Goal: Task Accomplishment & Management: Complete application form

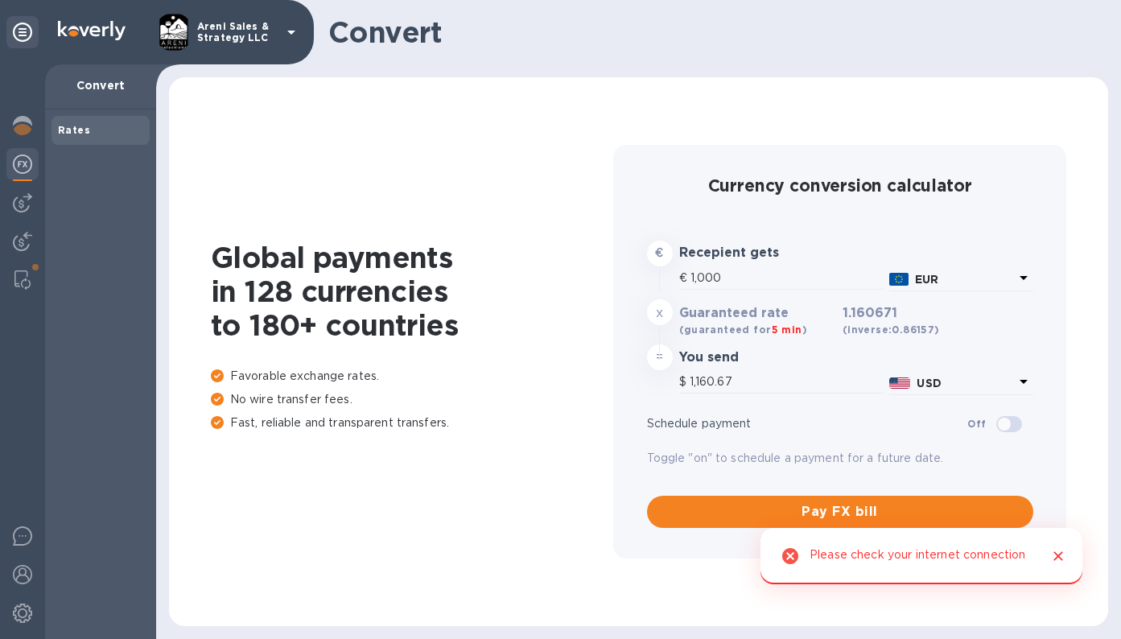
click at [27, 170] on img at bounding box center [22, 164] width 19 height 19
click at [25, 196] on img at bounding box center [22, 202] width 19 height 19
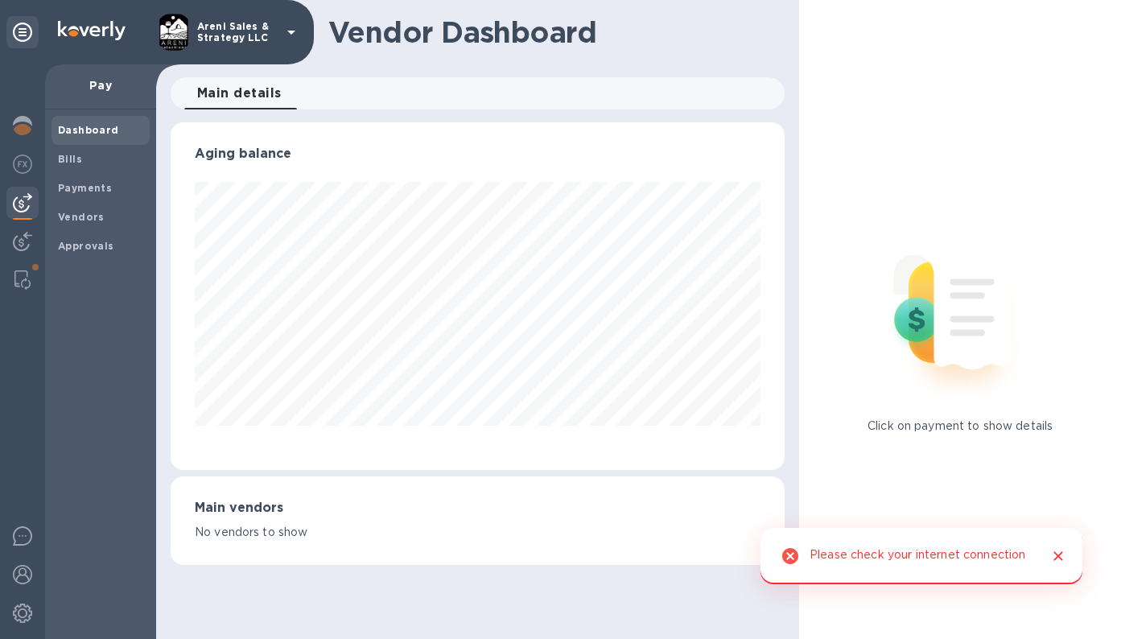
scroll to position [348, 615]
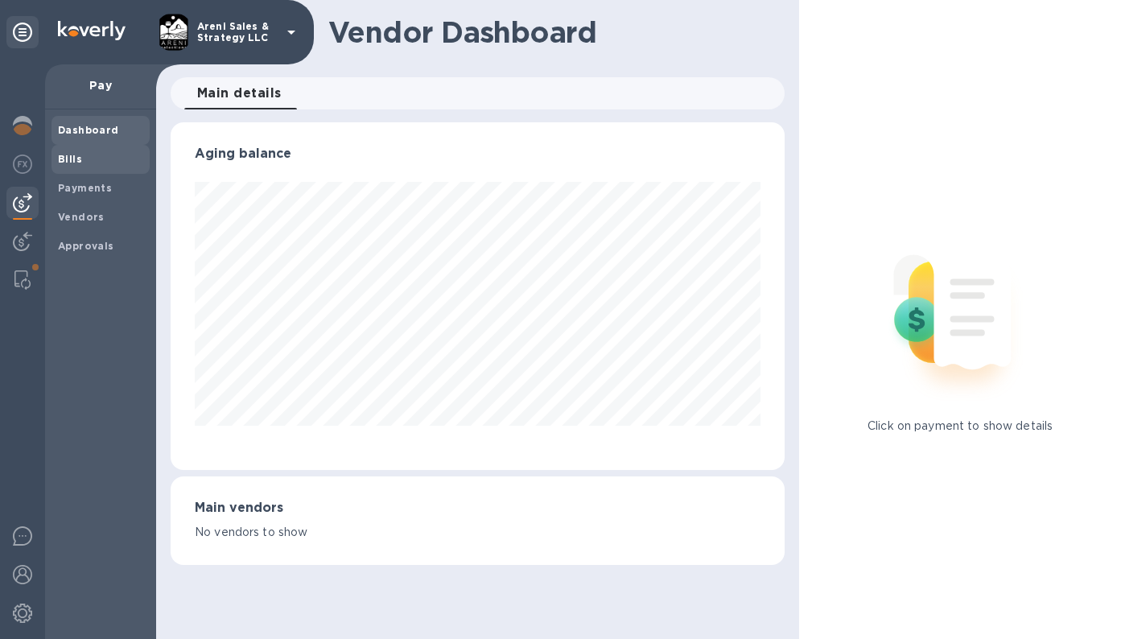
click at [87, 152] on span "Bills" at bounding box center [100, 159] width 85 height 16
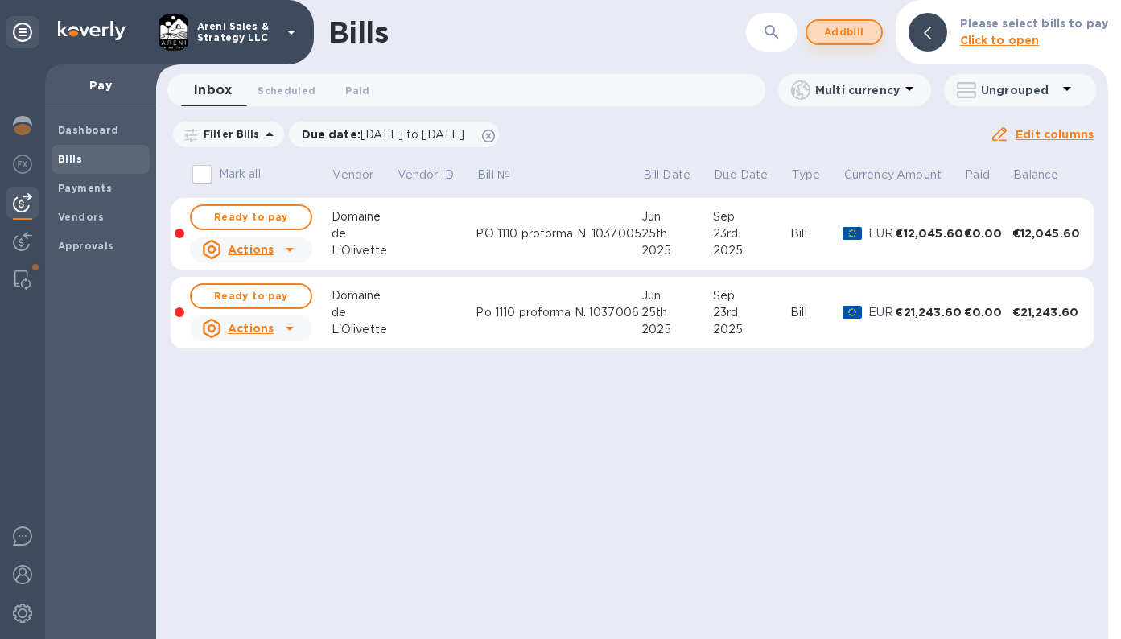
click at [857, 36] on span "Add bill" at bounding box center [844, 32] width 48 height 19
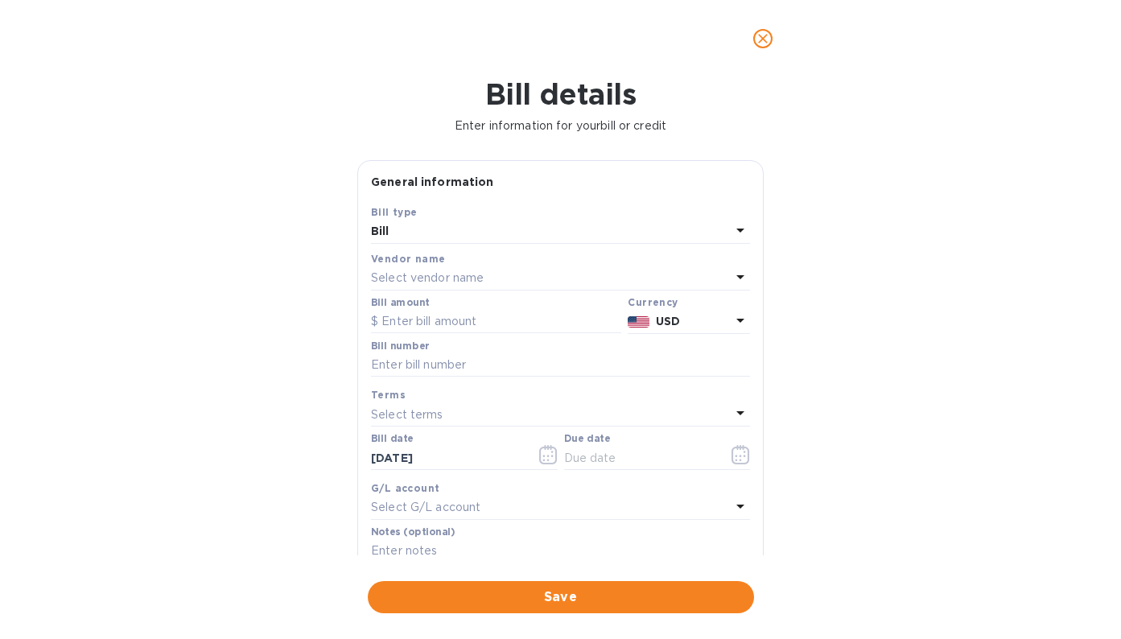
click at [472, 276] on p "Select vendor name" at bounding box center [427, 278] width 113 height 17
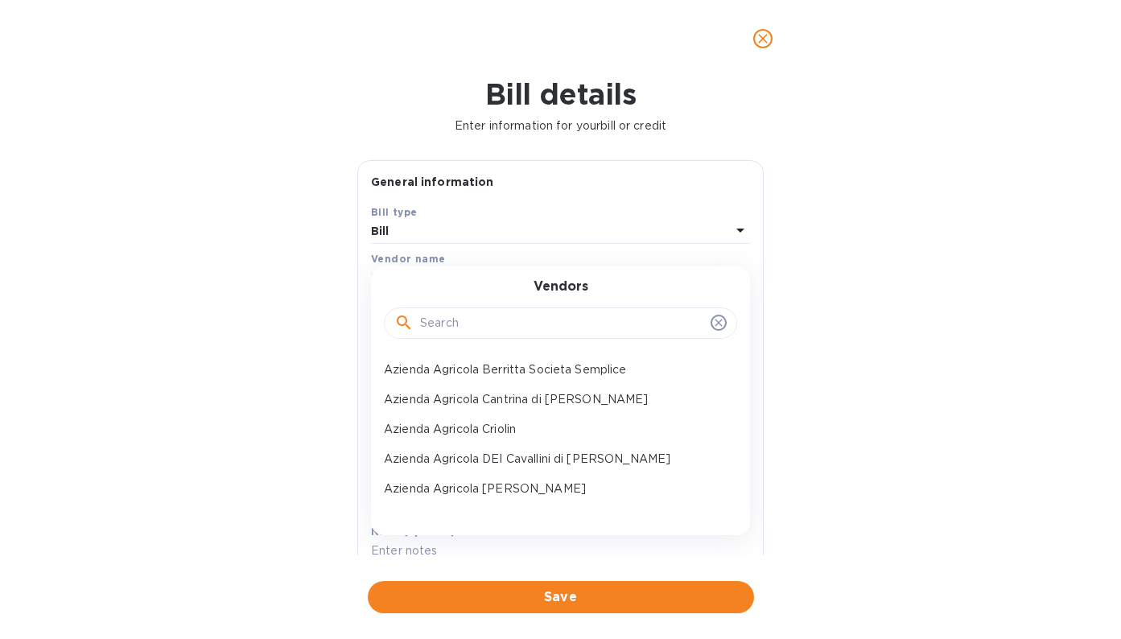
click at [450, 327] on input "text" at bounding box center [562, 324] width 284 height 24
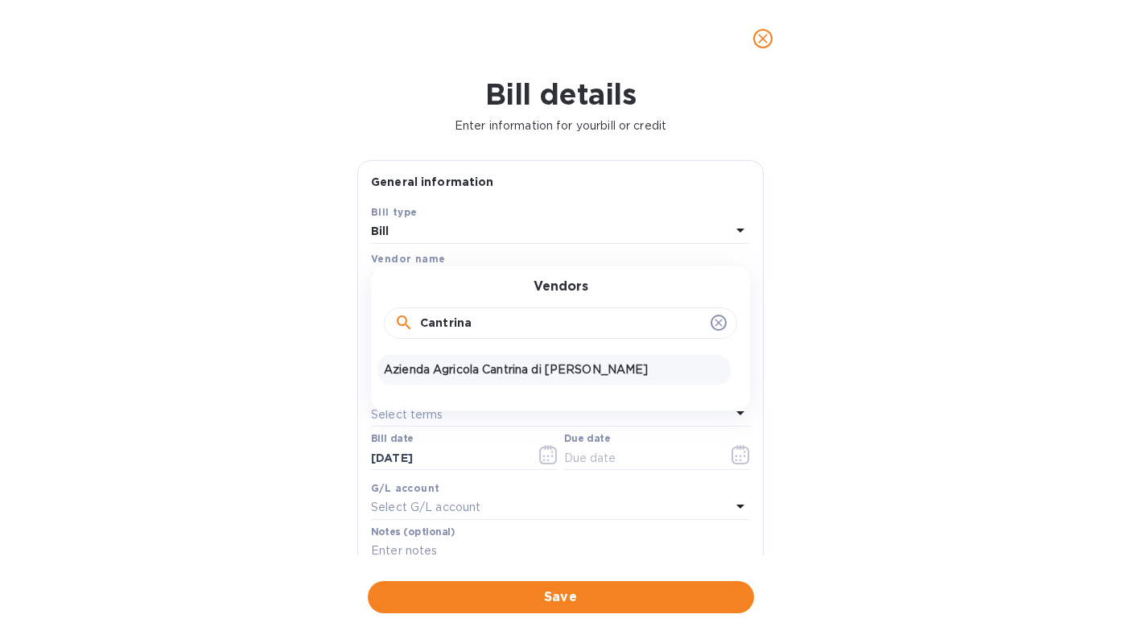
type input "Cantrina"
click at [423, 366] on p "Azienda Agricola Cantrina di [PERSON_NAME]" at bounding box center [554, 369] width 341 height 17
type input "[DATE]"
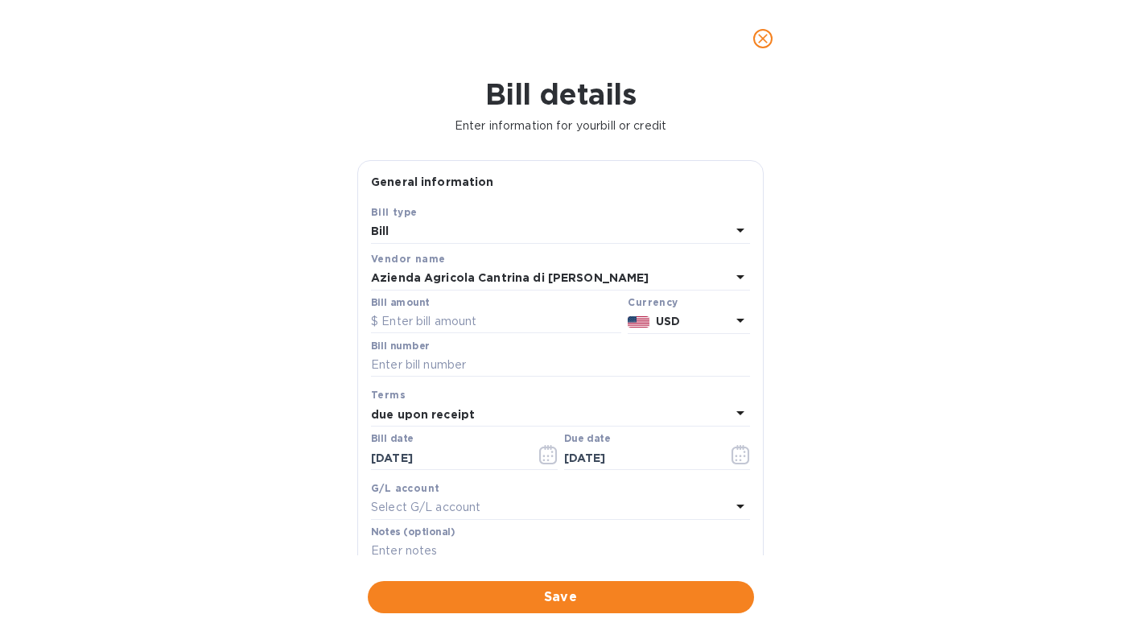
click at [697, 320] on p "USD" at bounding box center [693, 321] width 75 height 17
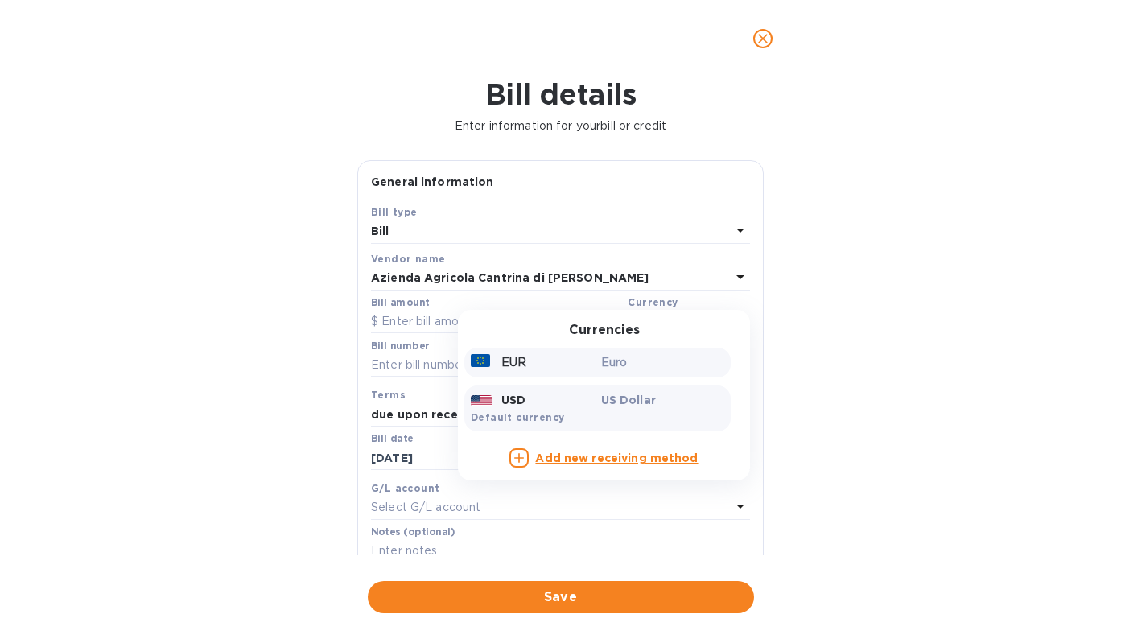
click at [520, 366] on p "EUR" at bounding box center [514, 362] width 25 height 17
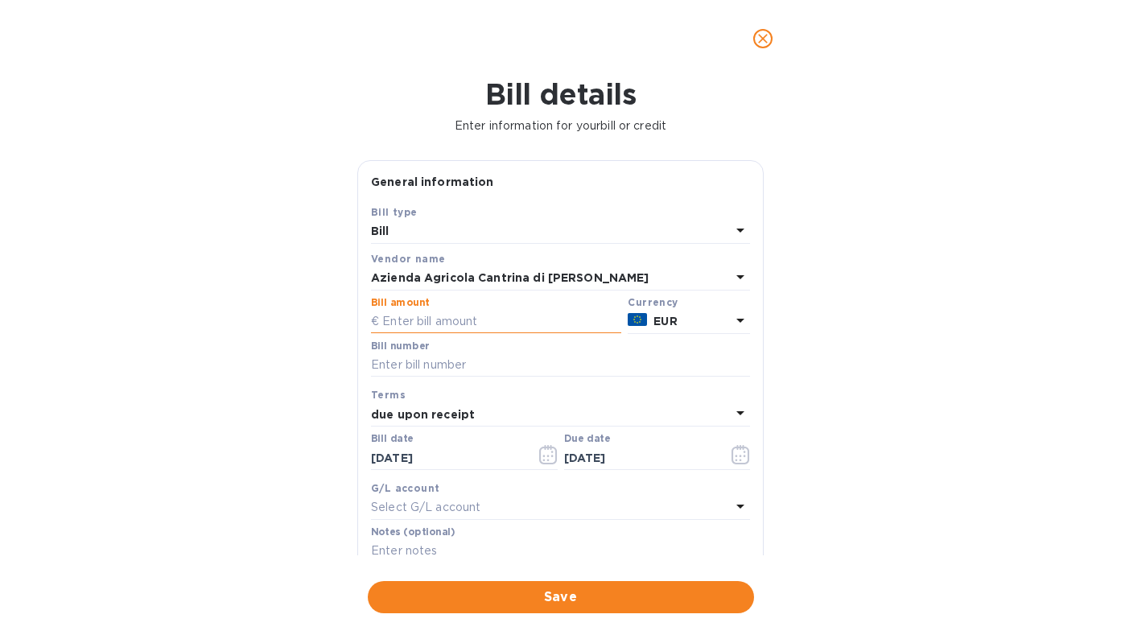
click at [481, 322] on input "text" at bounding box center [496, 322] width 250 height 24
click at [394, 320] on input "text" at bounding box center [496, 322] width 250 height 24
type input "10,705.20"
click at [406, 360] on input "text" at bounding box center [560, 365] width 379 height 24
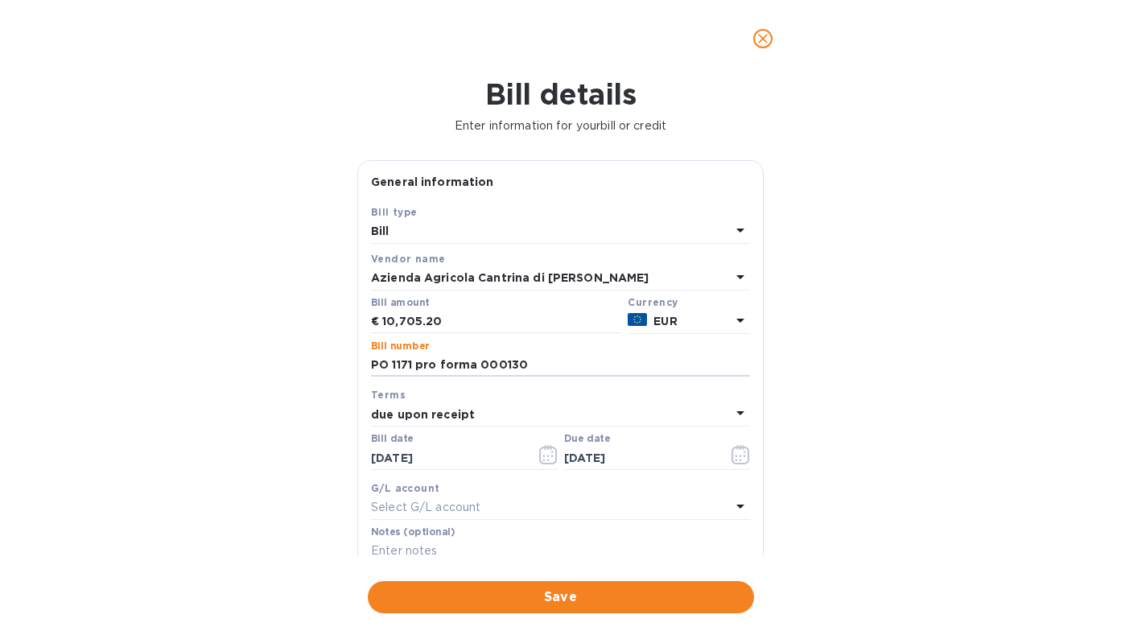
type input "PO 1171 pro forma 000130"
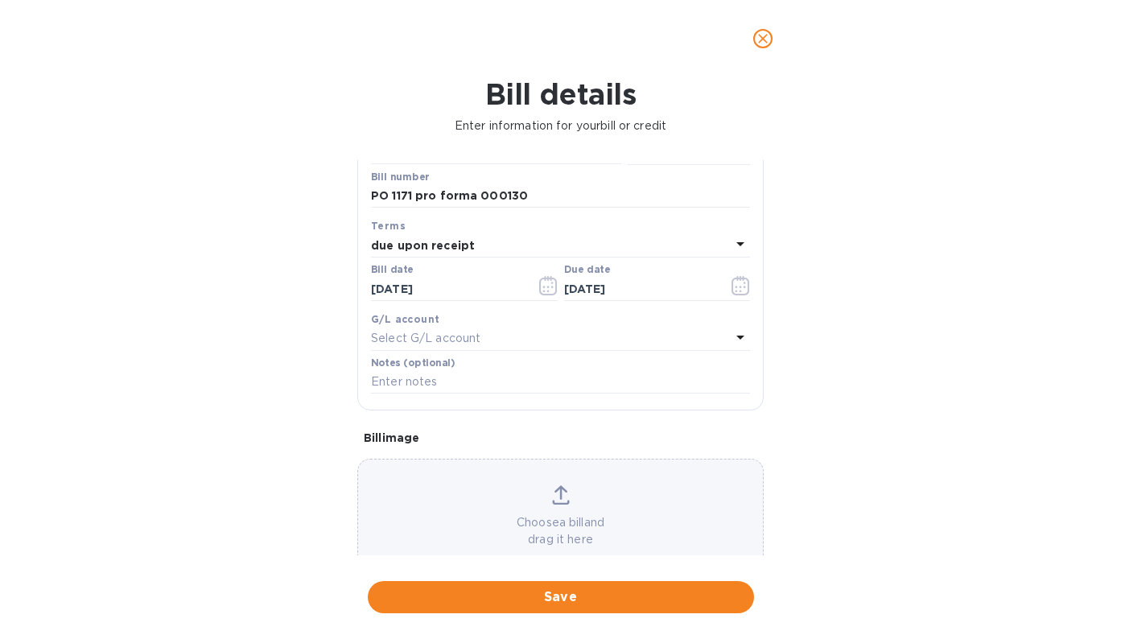
scroll to position [218, 0]
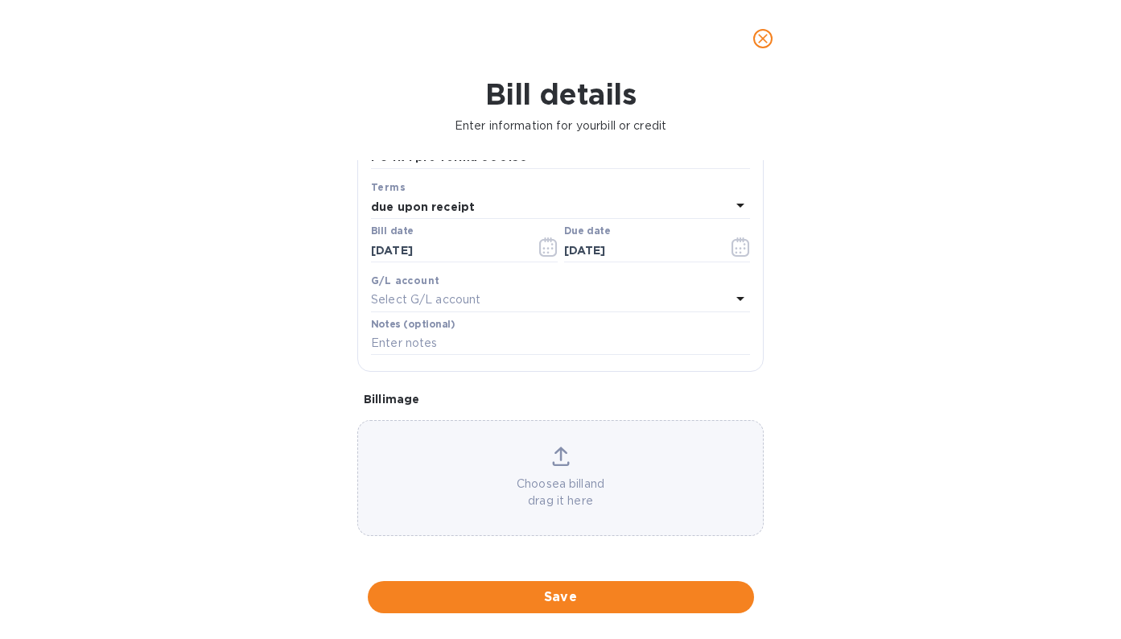
click at [558, 457] on div "Choose a bill and drag it here" at bounding box center [560, 478] width 405 height 63
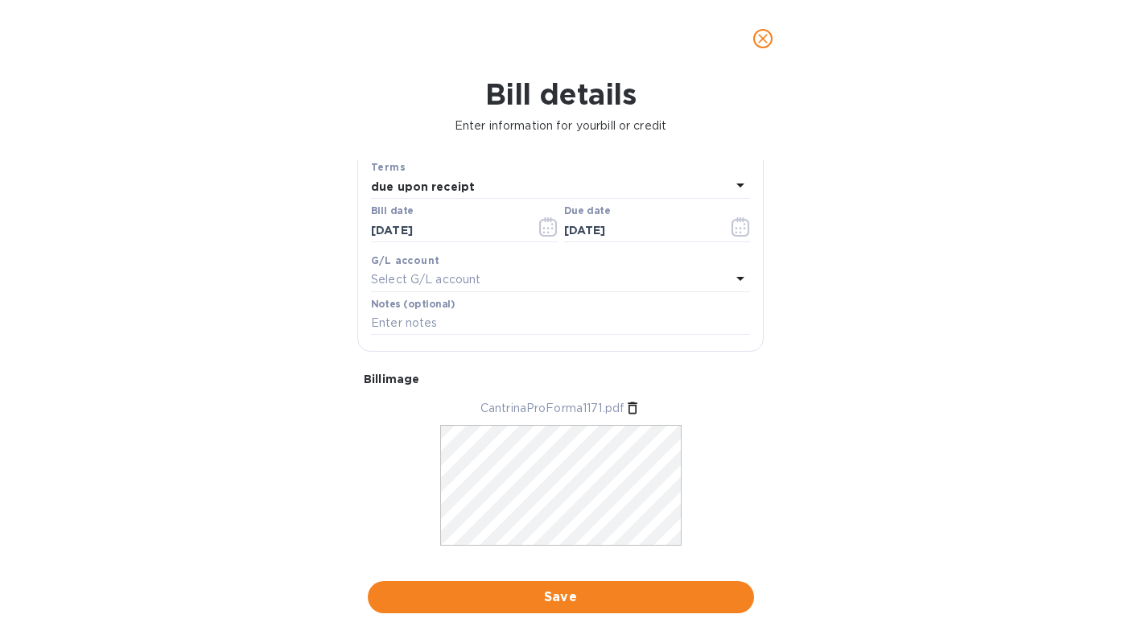
scroll to position [267, 0]
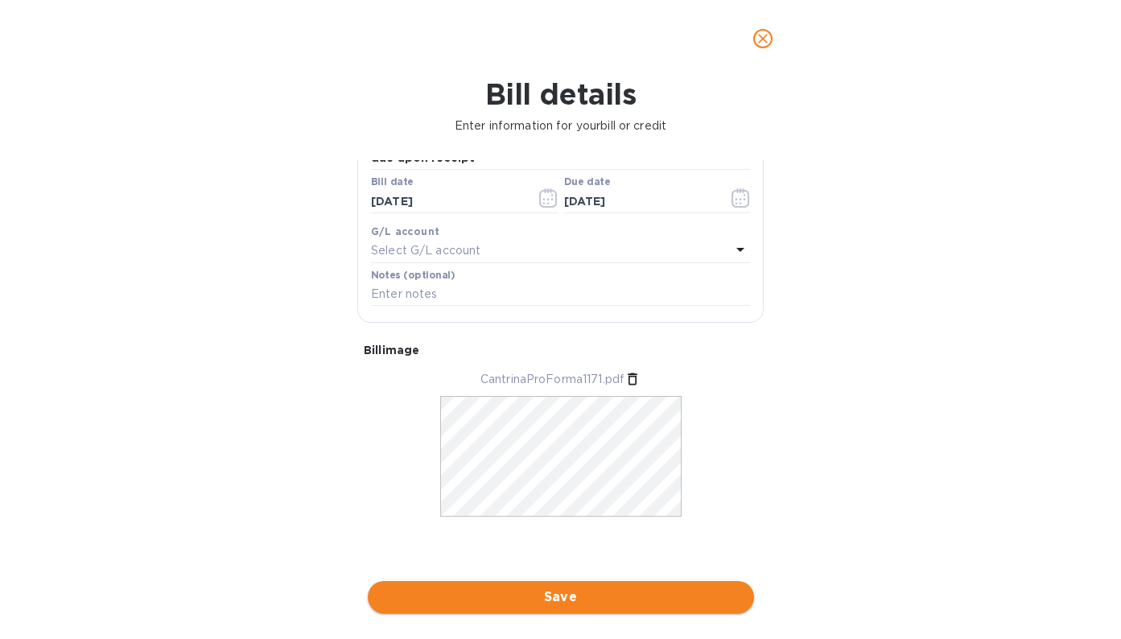
click at [644, 590] on span "Save" at bounding box center [561, 597] width 361 height 19
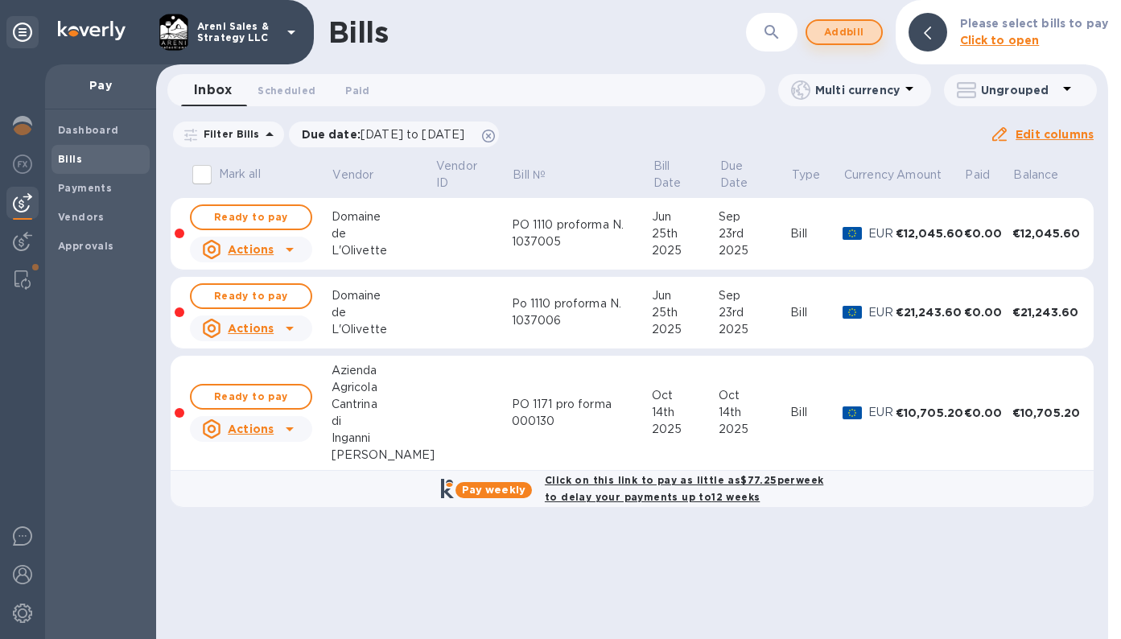
click at [848, 37] on span "Add bill" at bounding box center [844, 32] width 48 height 19
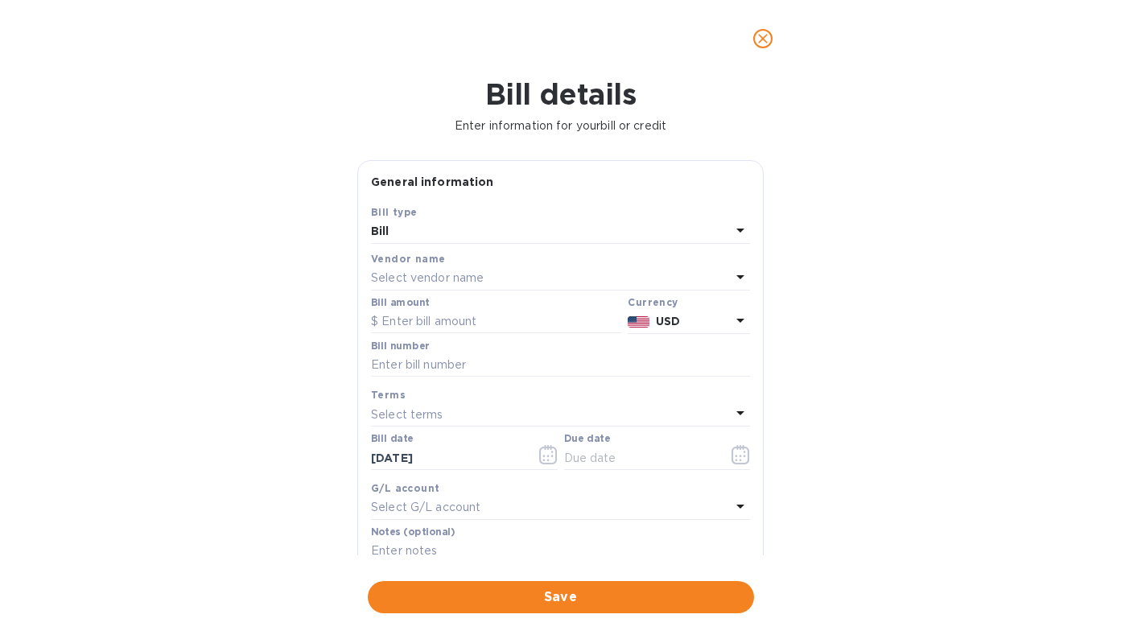
click at [466, 279] on p "Select vendor name" at bounding box center [427, 278] width 113 height 17
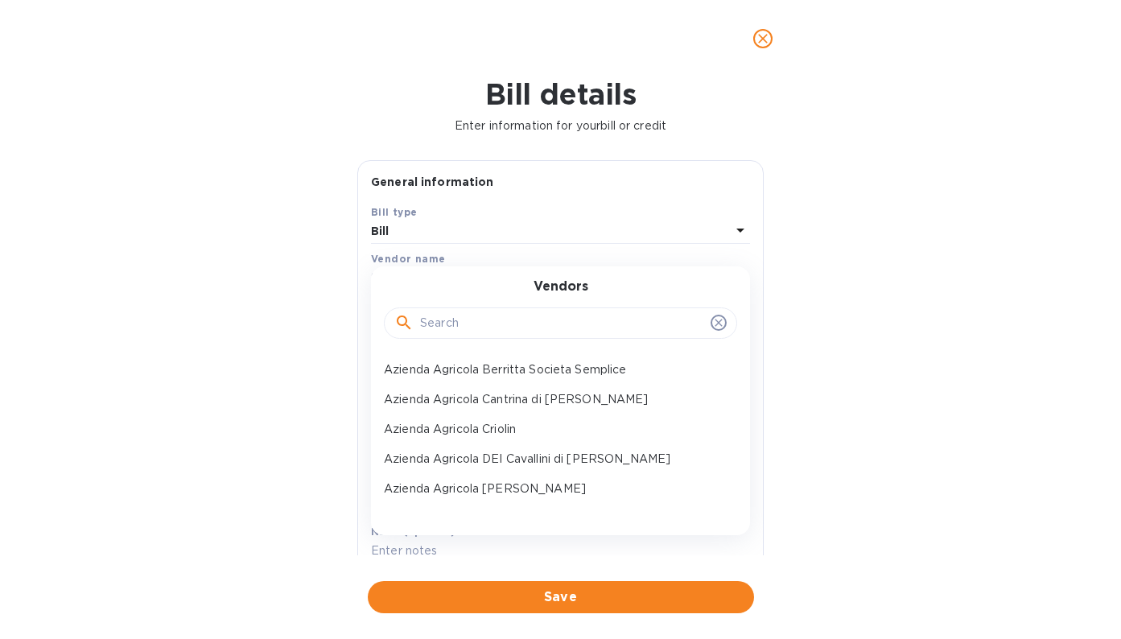
click at [459, 326] on input "text" at bounding box center [562, 324] width 284 height 24
type input "c"
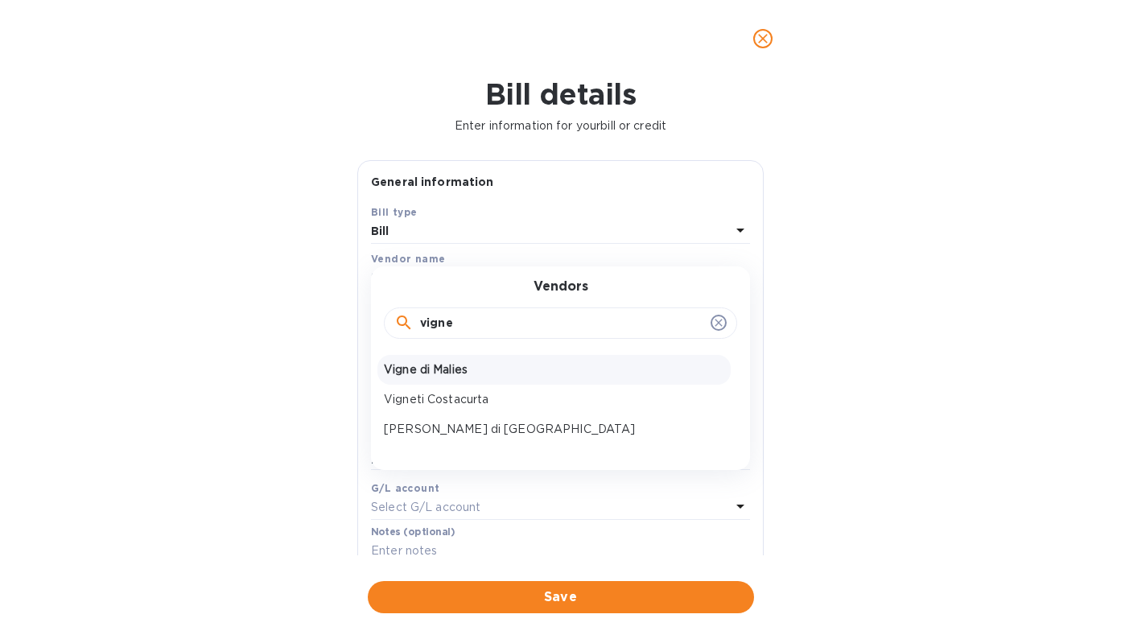
type input "vigne"
click at [419, 367] on p "Vigne di Malies" at bounding box center [554, 369] width 341 height 17
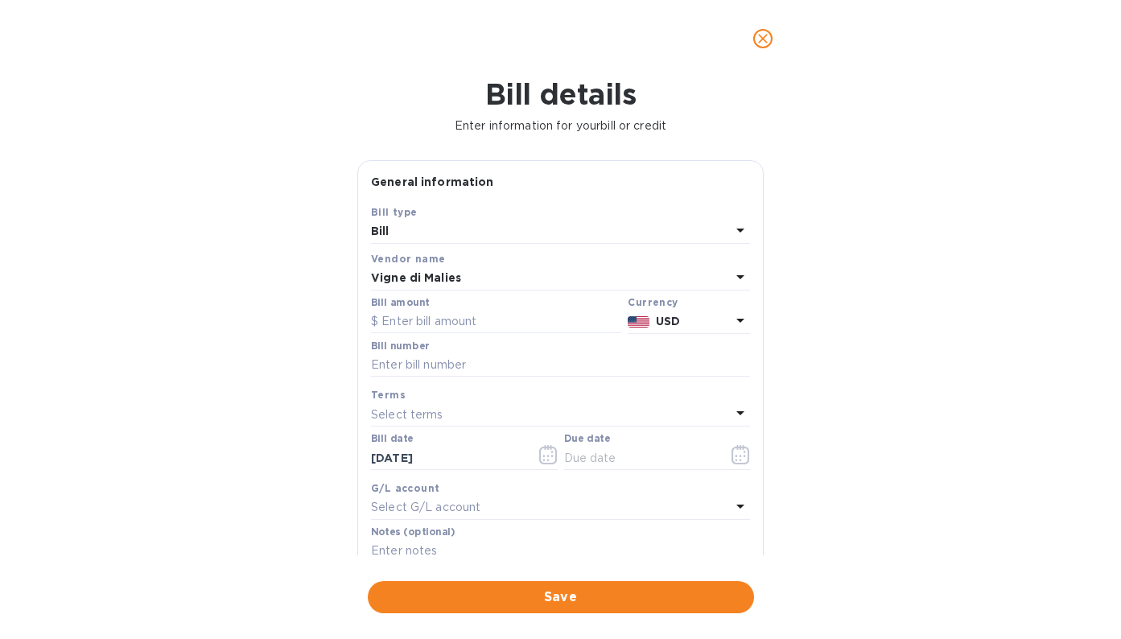
click at [679, 322] on p "USD" at bounding box center [693, 321] width 75 height 17
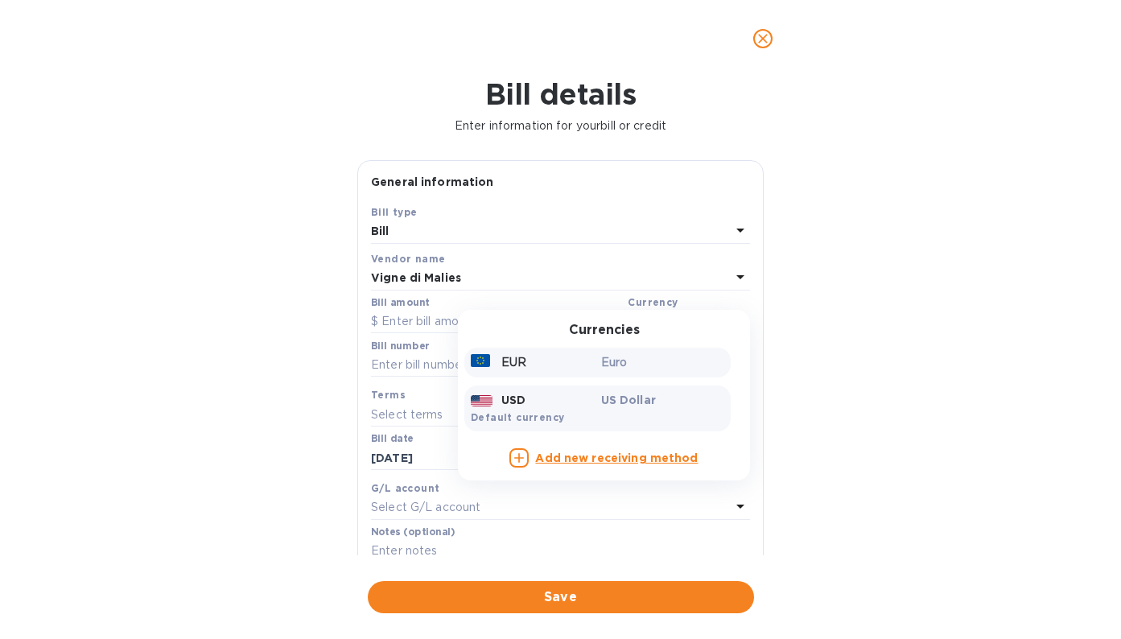
click at [614, 361] on p "Euro" at bounding box center [663, 362] width 124 height 17
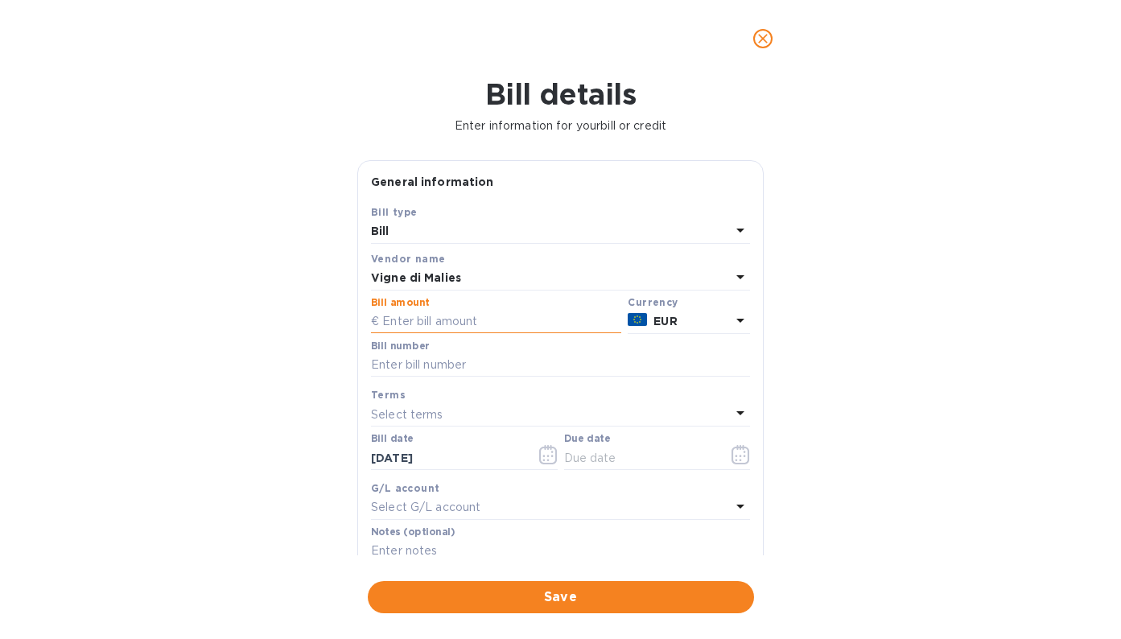
click at [477, 316] on input "text" at bounding box center [496, 322] width 250 height 24
type input "4,880"
click at [443, 368] on input "text" at bounding box center [560, 365] width 379 height 24
type input "PO 1174 pro forma 144/A"
click at [437, 414] on p "Select terms" at bounding box center [407, 415] width 72 height 17
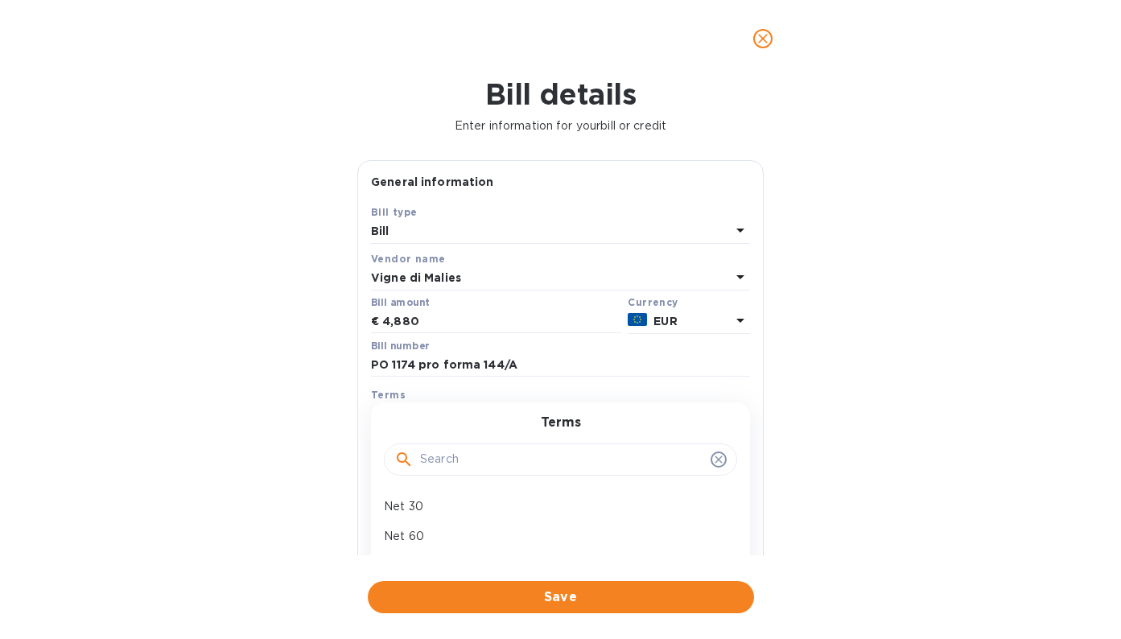
click at [440, 460] on input "text" at bounding box center [562, 460] width 284 height 24
type input "due"
click at [426, 505] on p "due upon receipt" at bounding box center [554, 506] width 341 height 17
type input "[DATE]"
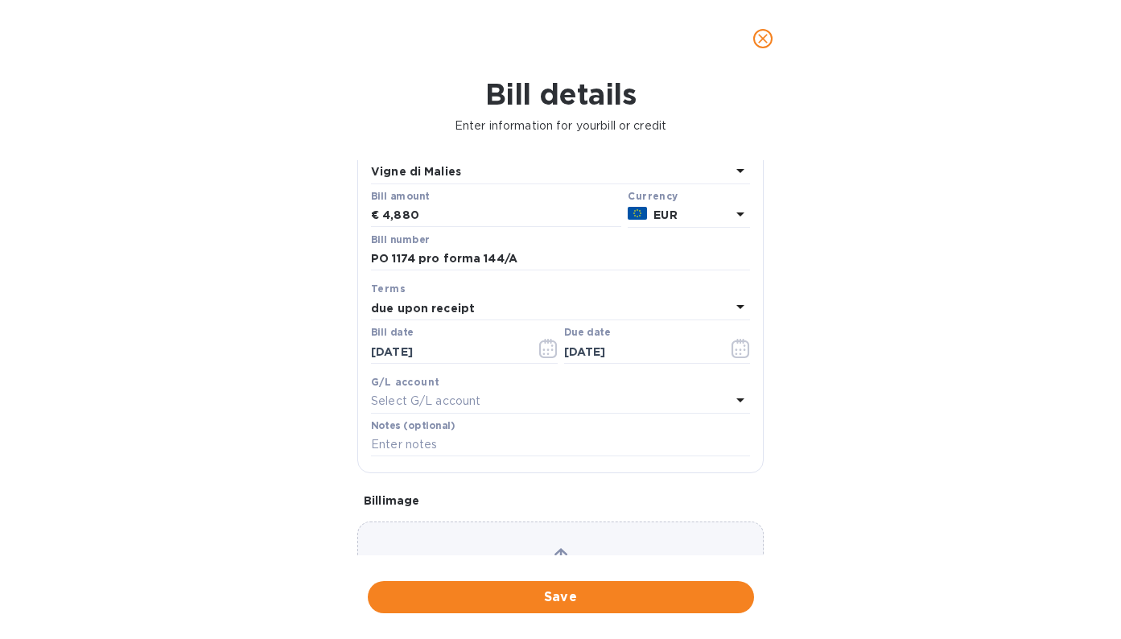
scroll to position [164, 0]
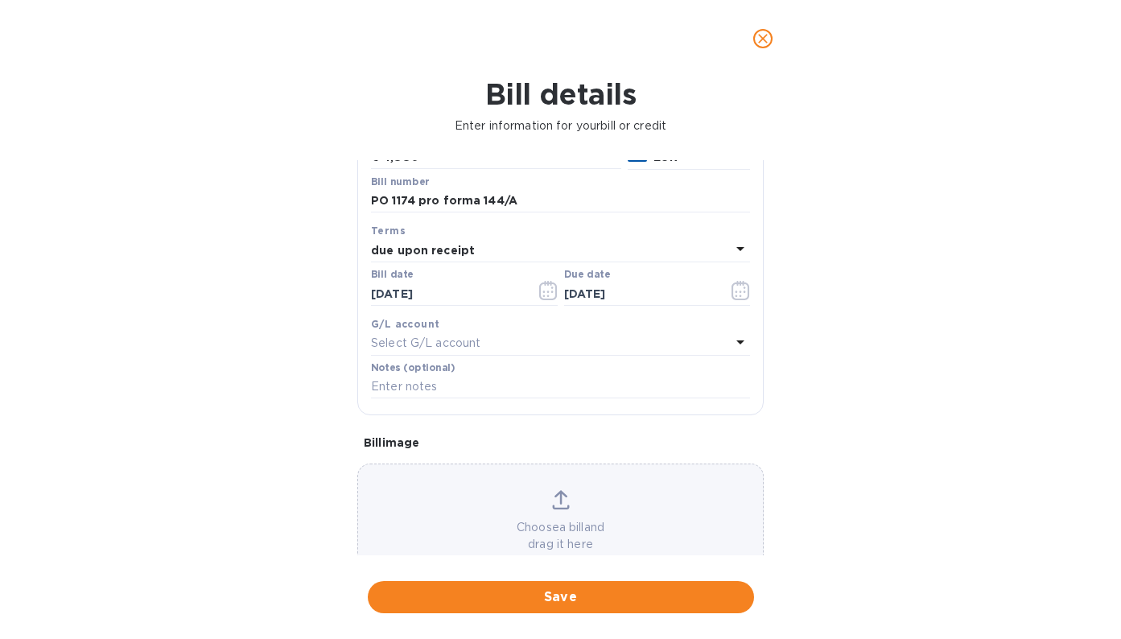
click at [554, 502] on icon at bounding box center [561, 499] width 18 height 19
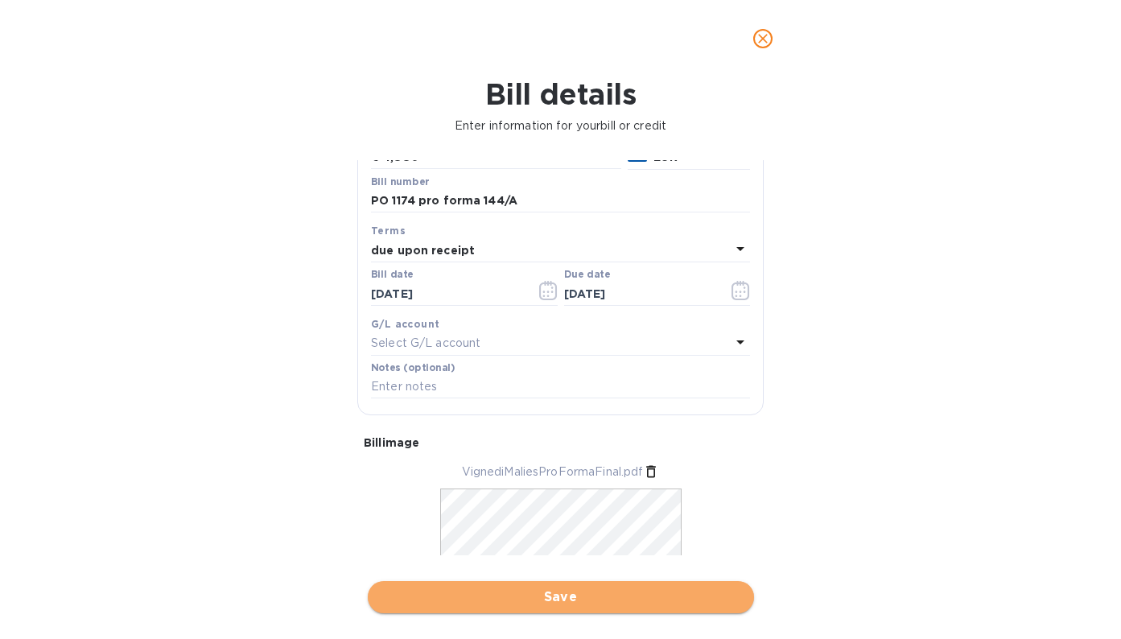
click at [686, 588] on span "Save" at bounding box center [561, 597] width 361 height 19
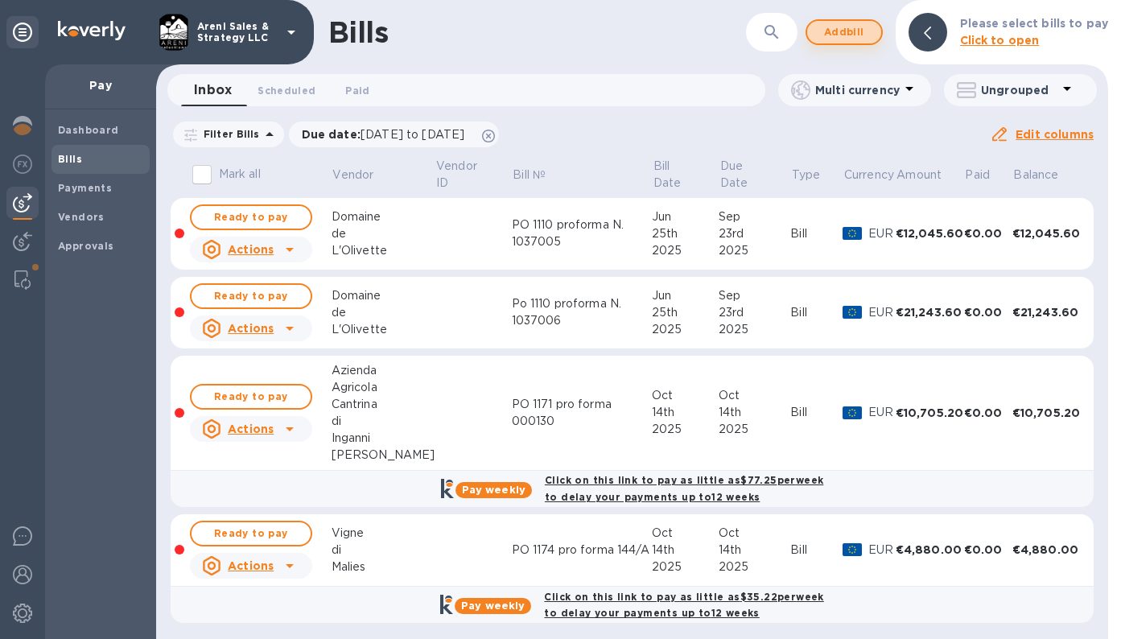
click at [848, 31] on span "Add bill" at bounding box center [844, 32] width 48 height 19
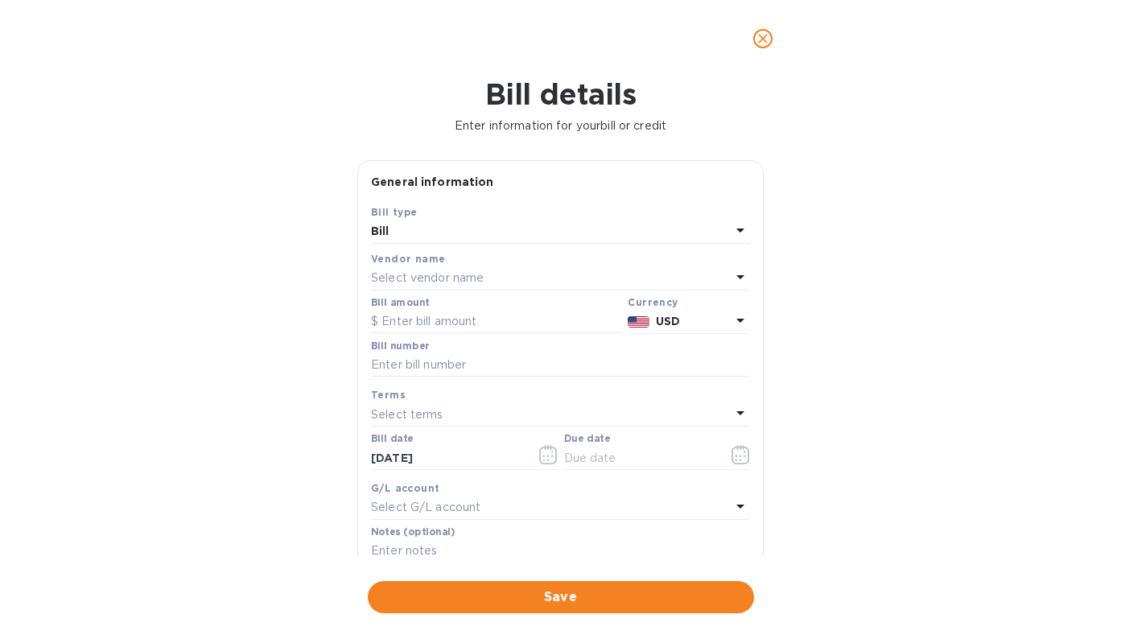
click at [454, 280] on p "Select vendor name" at bounding box center [427, 278] width 113 height 17
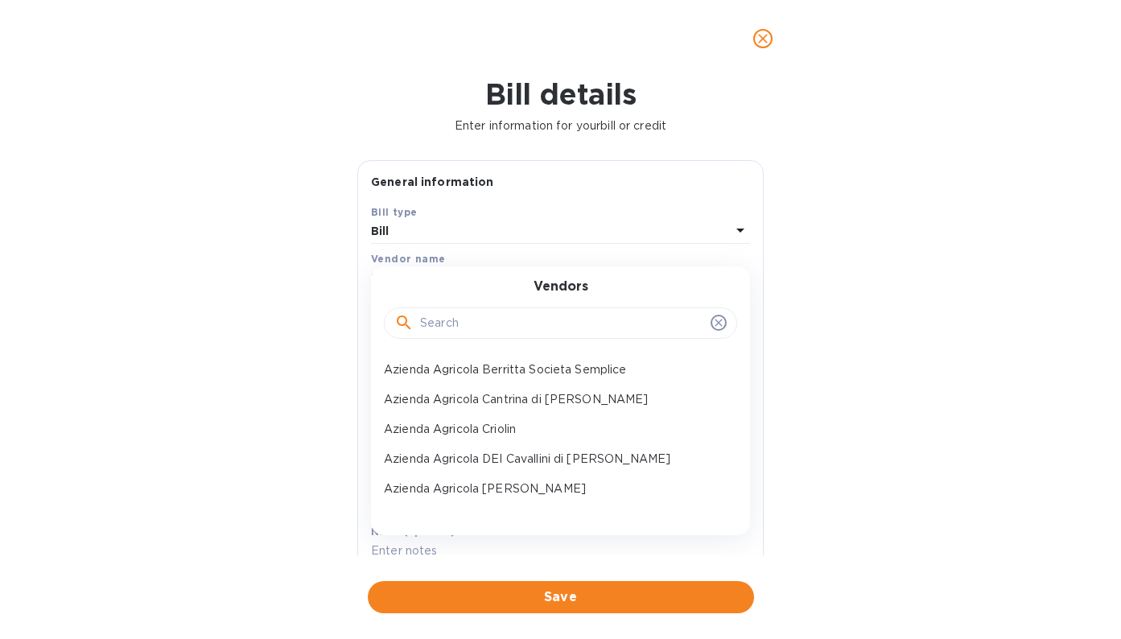
click at [449, 320] on input "text" at bounding box center [562, 324] width 284 height 24
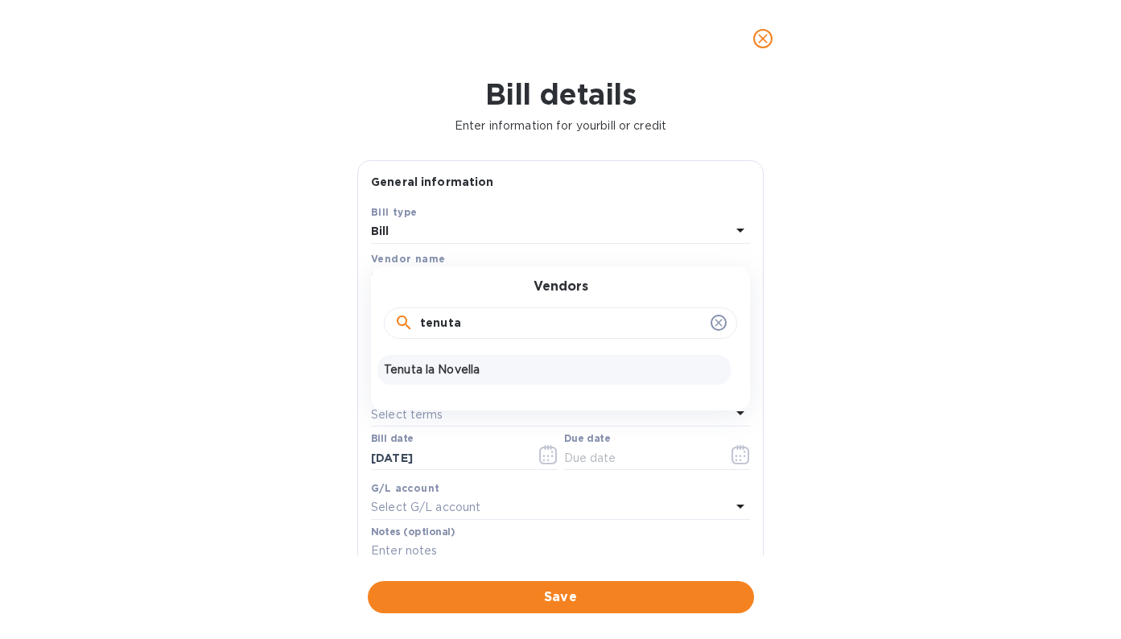
type input "tenuta"
click at [444, 365] on p "Tenuta la Novella" at bounding box center [554, 369] width 341 height 17
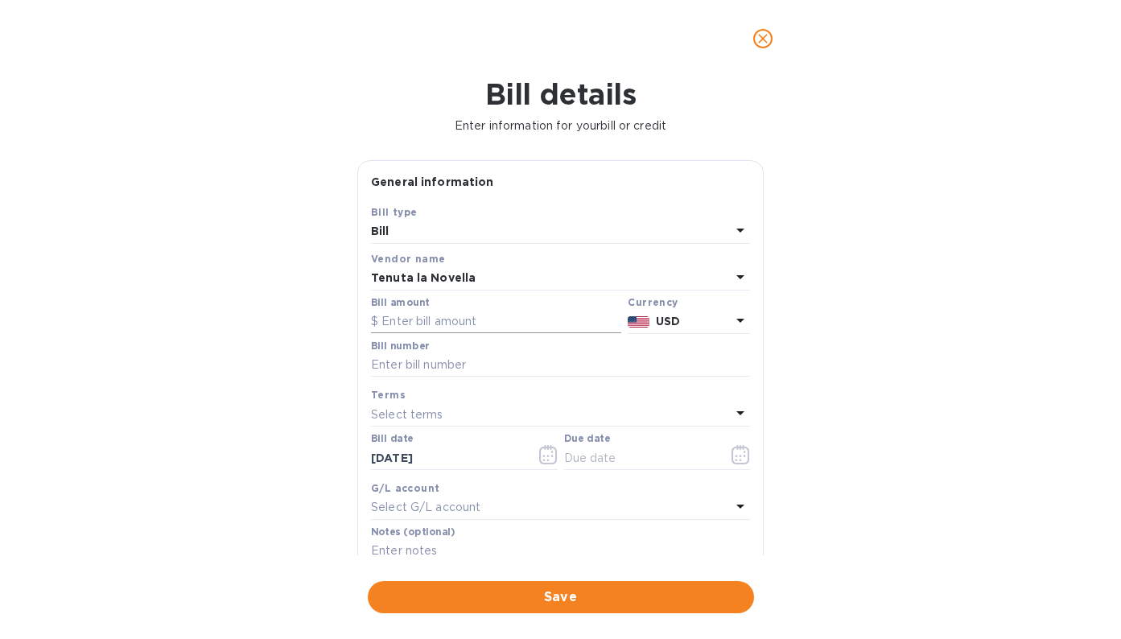
click at [544, 317] on input "text" at bounding box center [496, 322] width 250 height 24
click at [673, 316] on b "USD" at bounding box center [668, 321] width 24 height 13
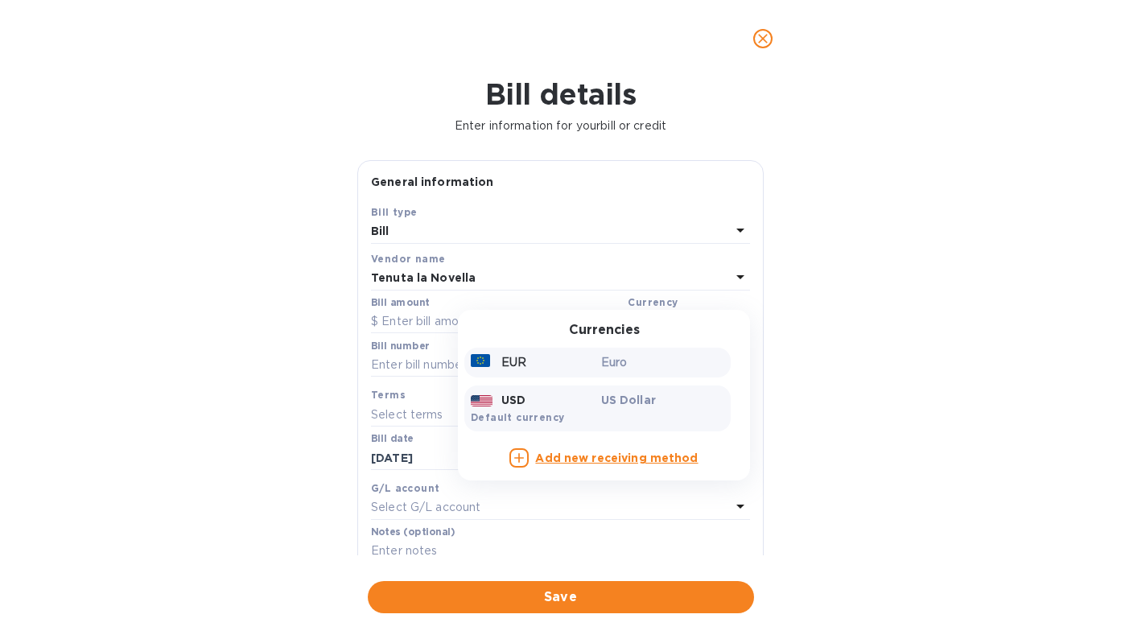
click at [651, 359] on p "Euro" at bounding box center [663, 362] width 124 height 17
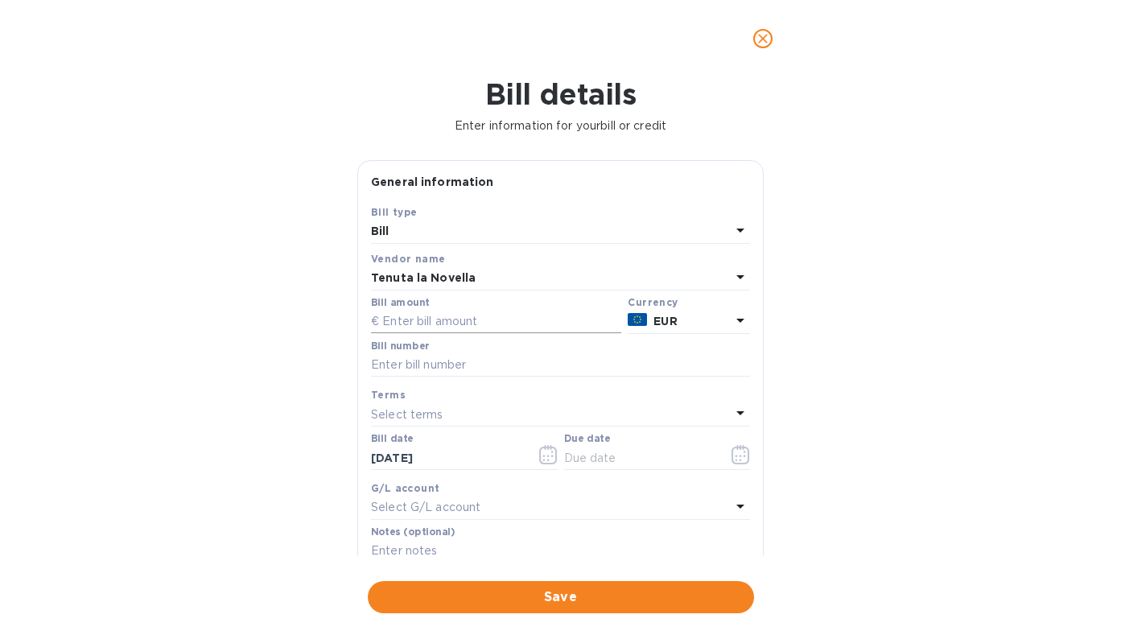
click at [517, 324] on input "text" at bounding box center [496, 322] width 250 height 24
type input "4,963.20"
click at [534, 371] on input "text" at bounding box center [560, 365] width 379 height 24
type input "000038"
click at [476, 413] on div "Select terms" at bounding box center [551, 414] width 360 height 23
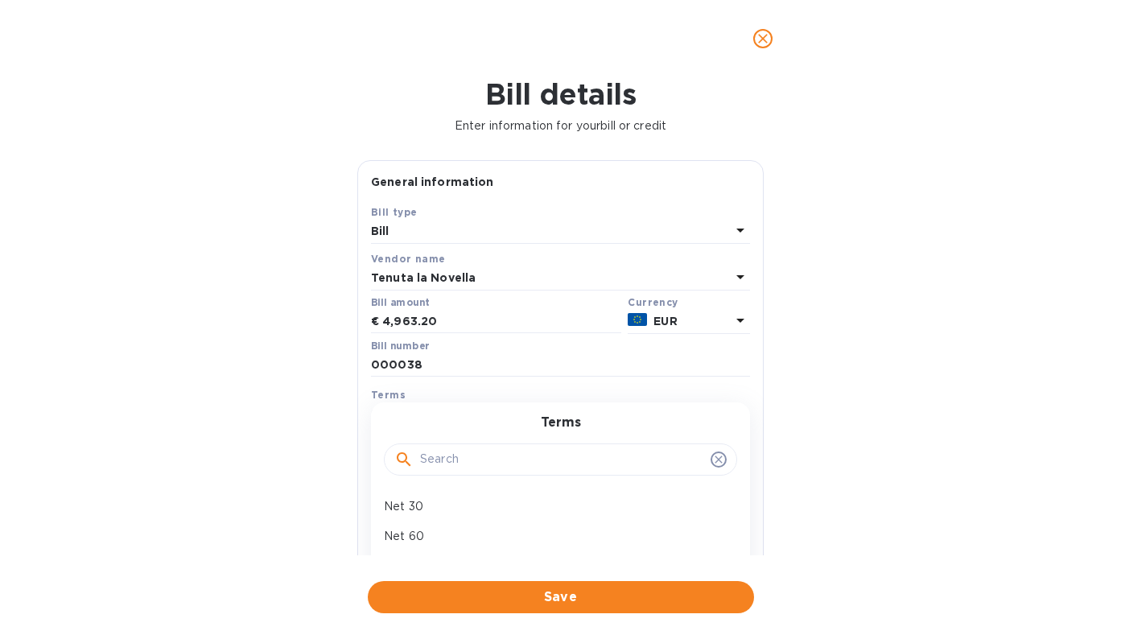
click at [452, 457] on input "text" at bounding box center [562, 460] width 284 height 24
type input "due"
click at [439, 498] on p "due upon receipt" at bounding box center [554, 506] width 341 height 17
type input "[DATE]"
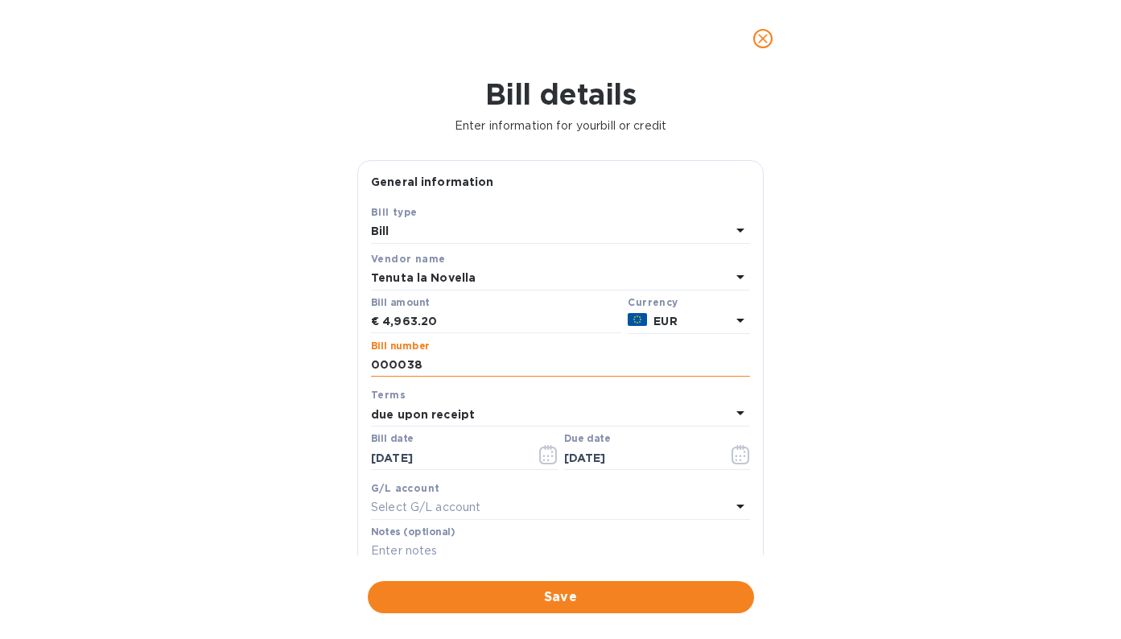
click at [372, 365] on input "000038" at bounding box center [560, 365] width 379 height 24
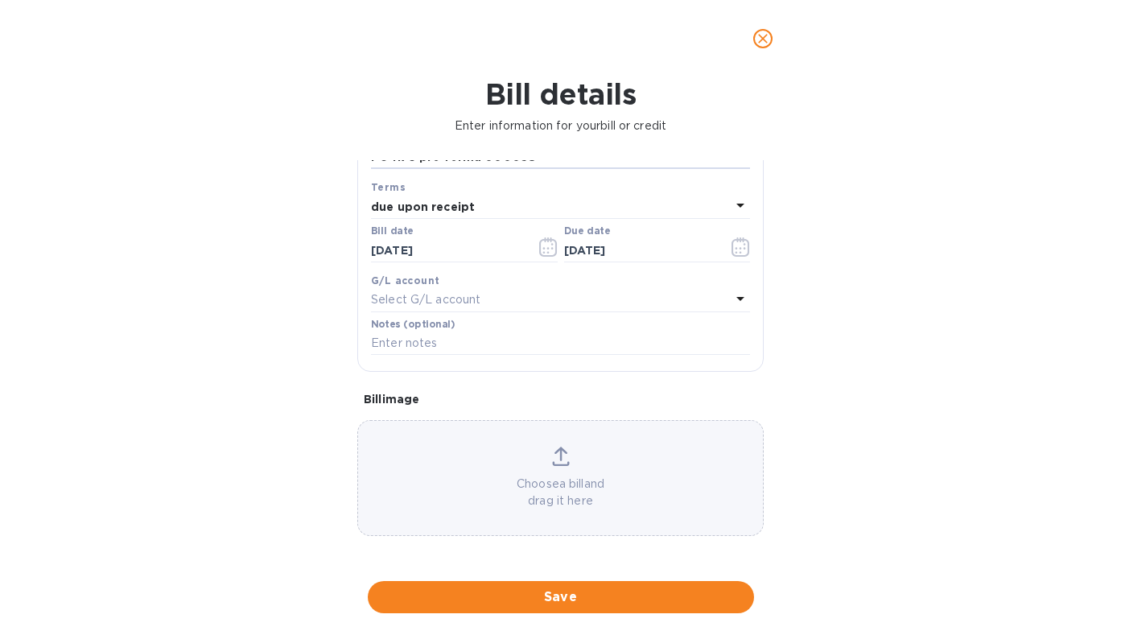
scroll to position [218, 0]
type input "PO 1176 pro forma 000038"
click at [561, 462] on icon at bounding box center [560, 464] width 17 height 4
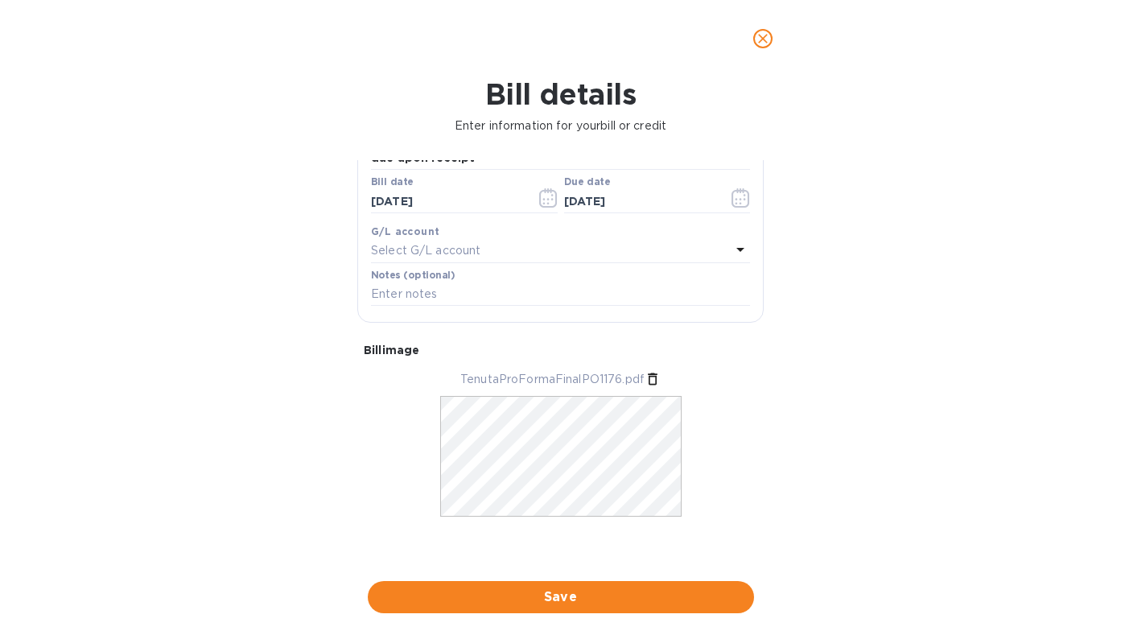
scroll to position [267, 0]
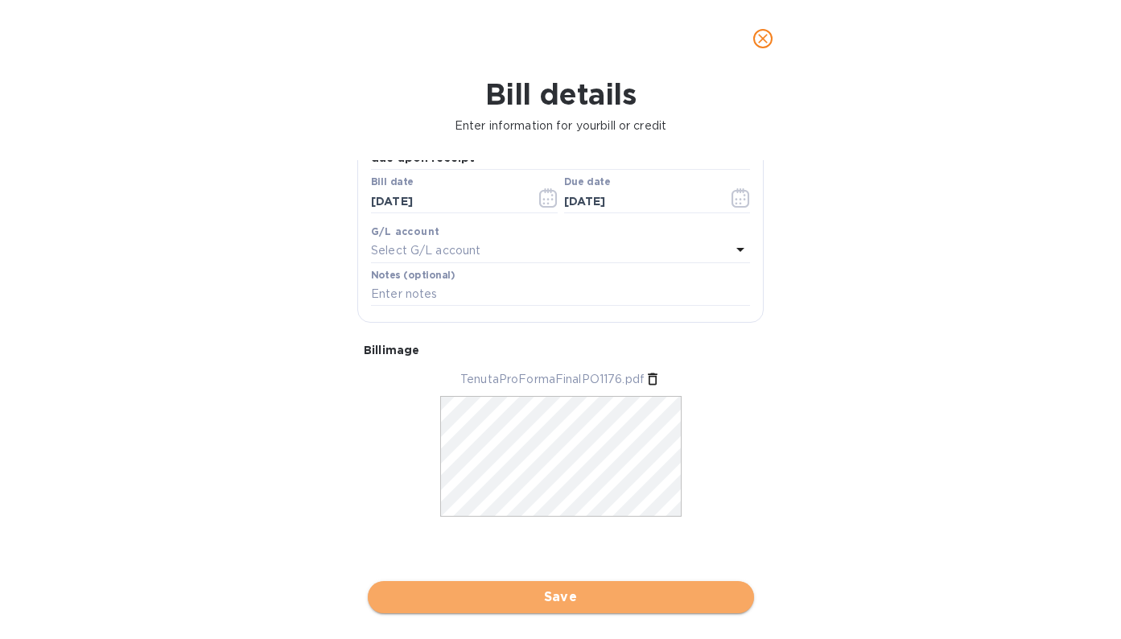
click at [617, 588] on span "Save" at bounding box center [561, 597] width 361 height 19
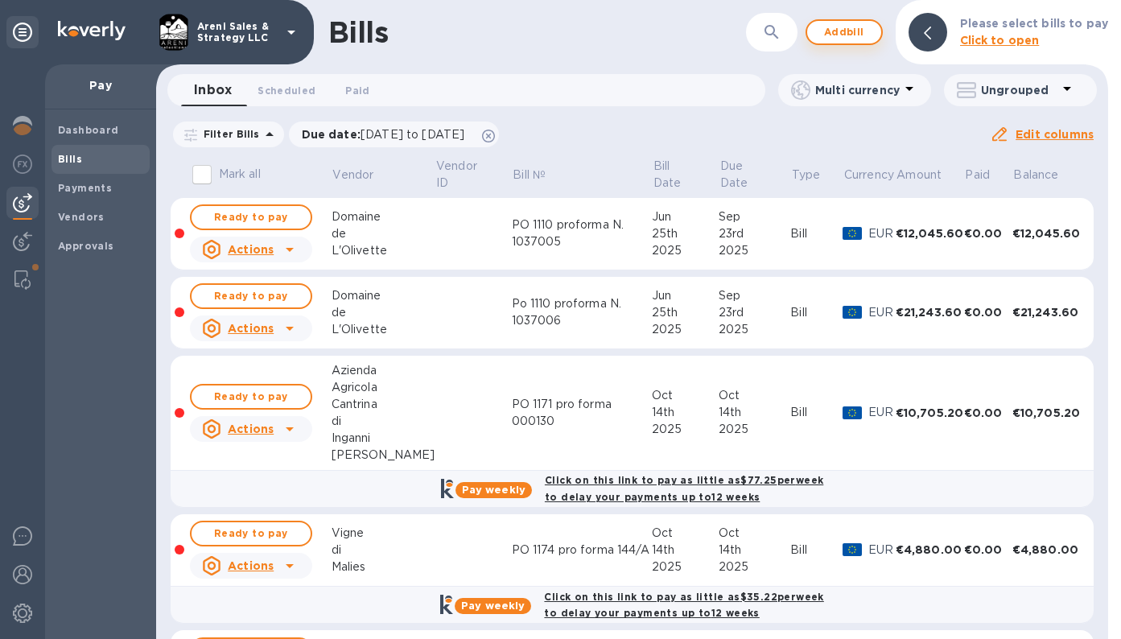
click at [844, 26] on span "Add bill" at bounding box center [844, 32] width 48 height 19
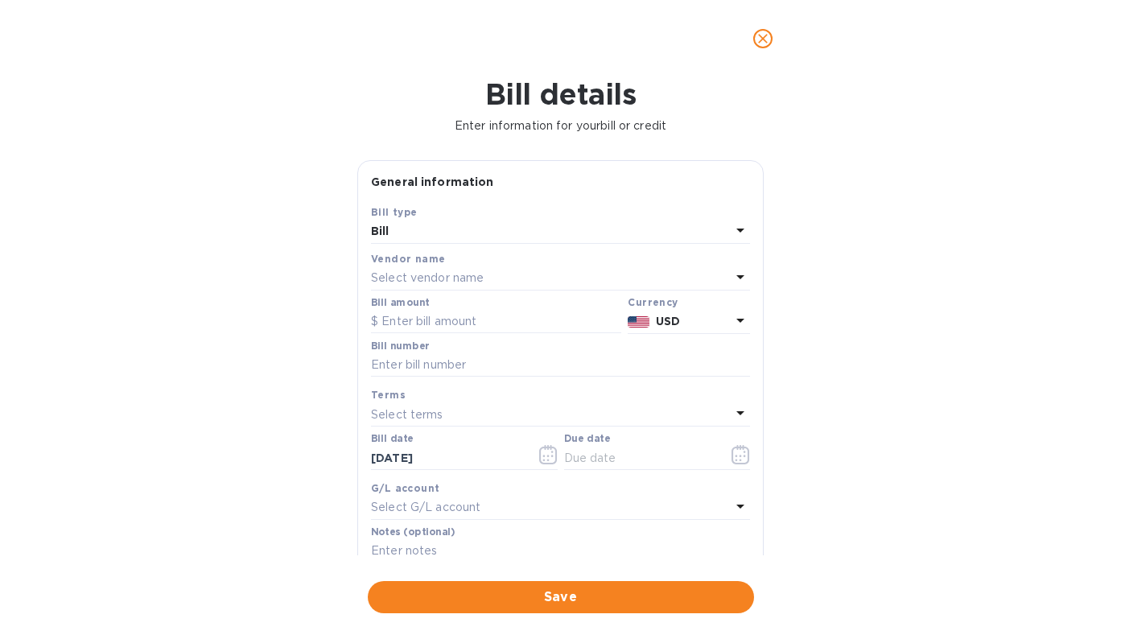
click at [502, 275] on div "Select vendor name" at bounding box center [551, 278] width 360 height 23
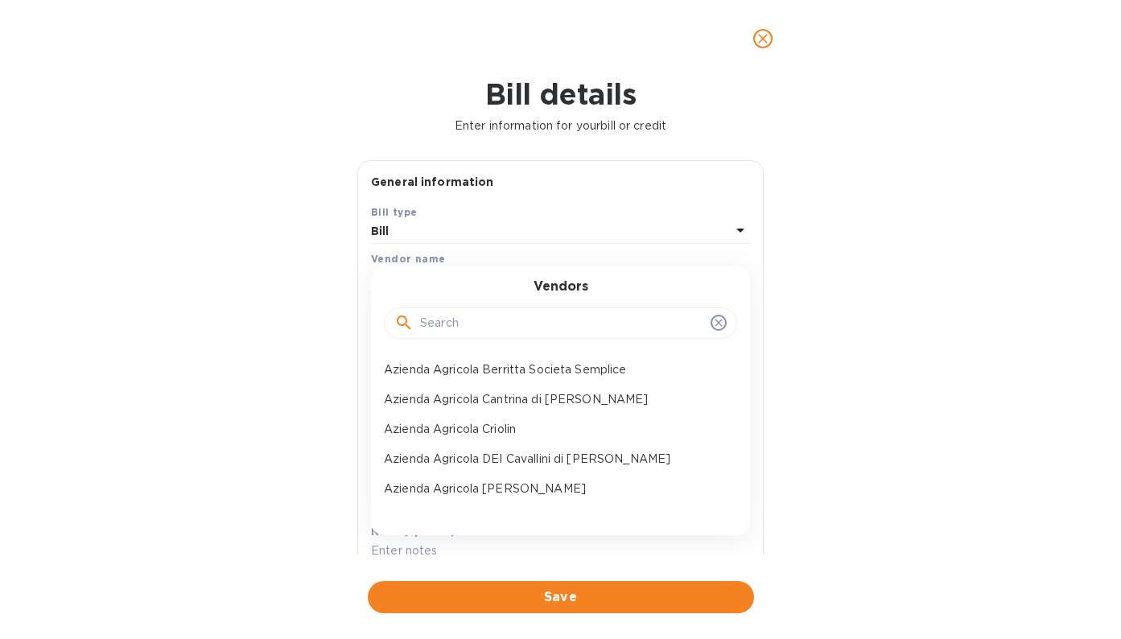
click at [495, 332] on input "text" at bounding box center [562, 324] width 284 height 24
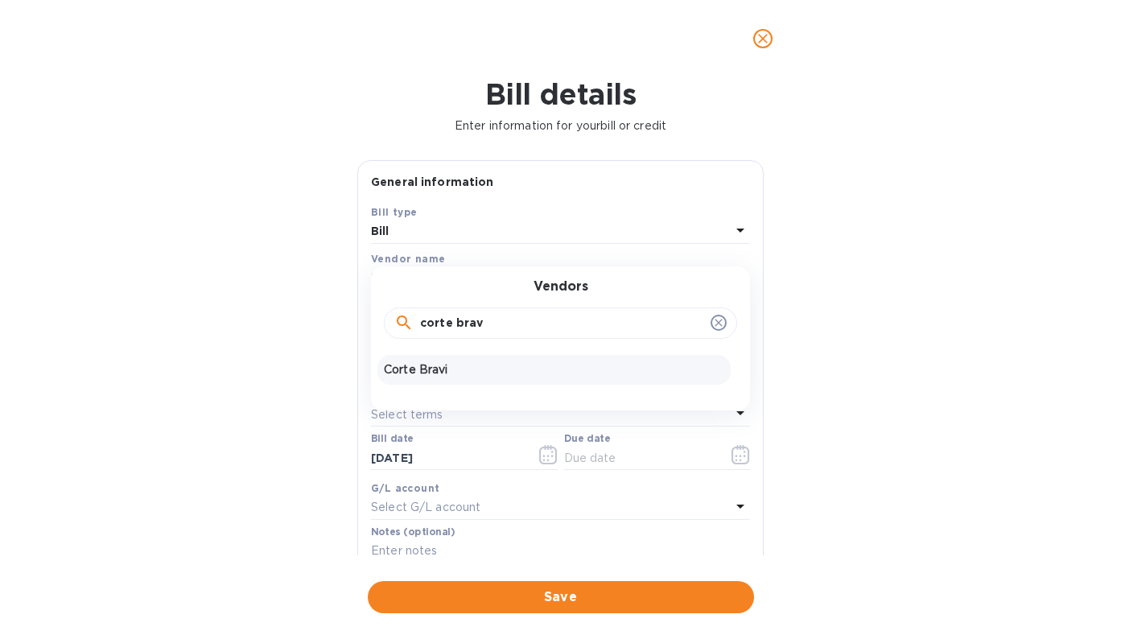
type input "corte brav"
click at [449, 371] on p "Corte Bravi" at bounding box center [554, 369] width 341 height 17
type input "[DATE]"
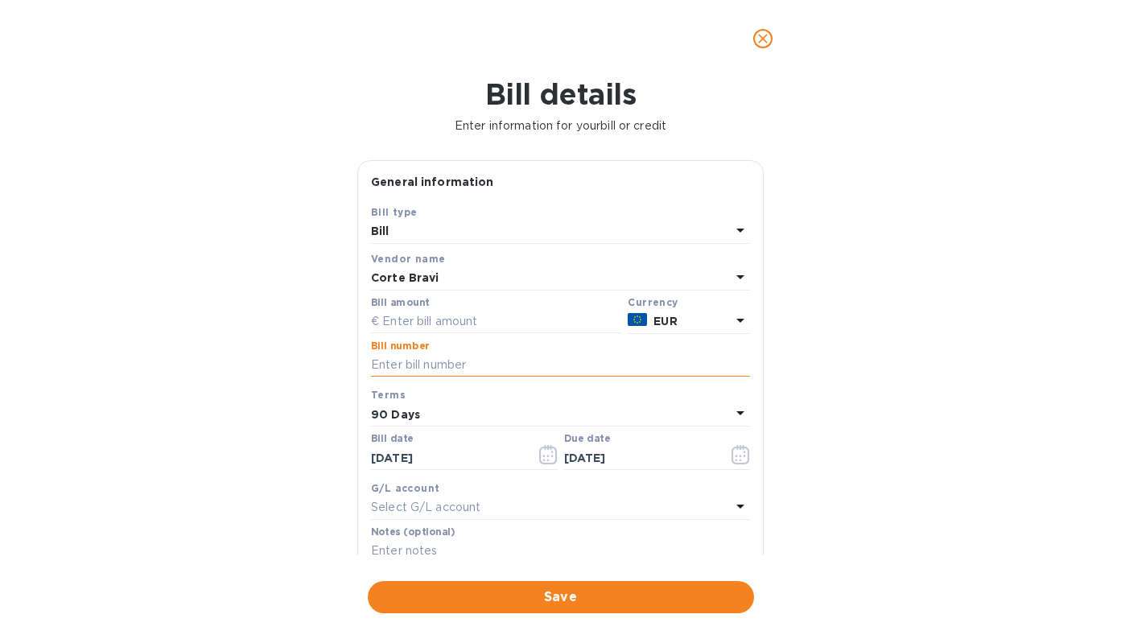
click at [458, 366] on input "text" at bounding box center [560, 365] width 379 height 24
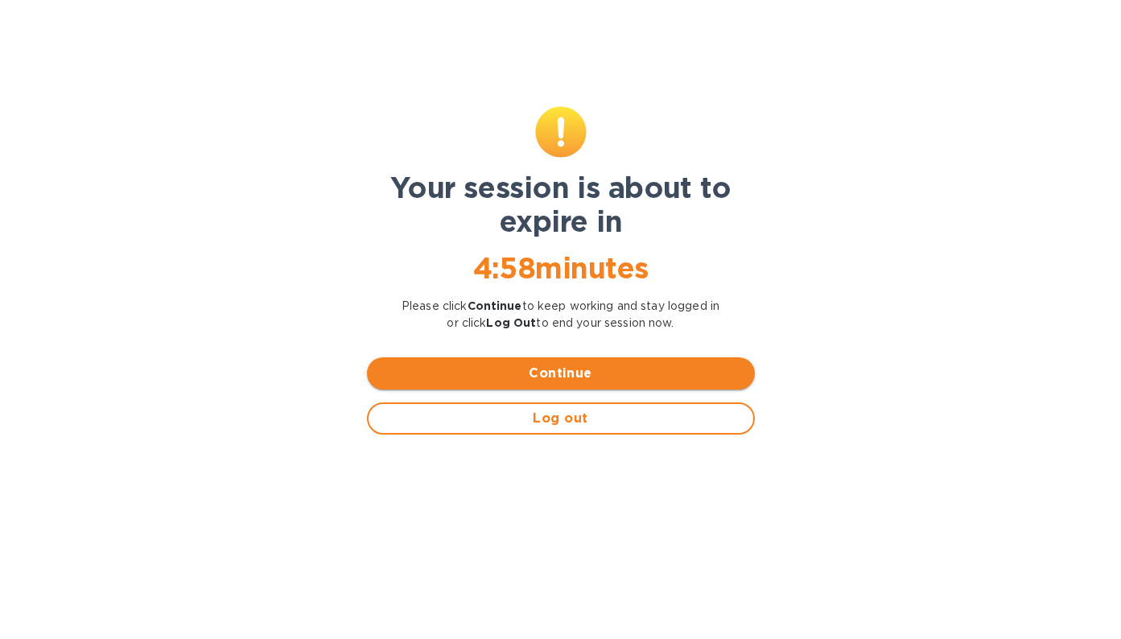
click at [561, 379] on span "Continue" at bounding box center [561, 373] width 362 height 19
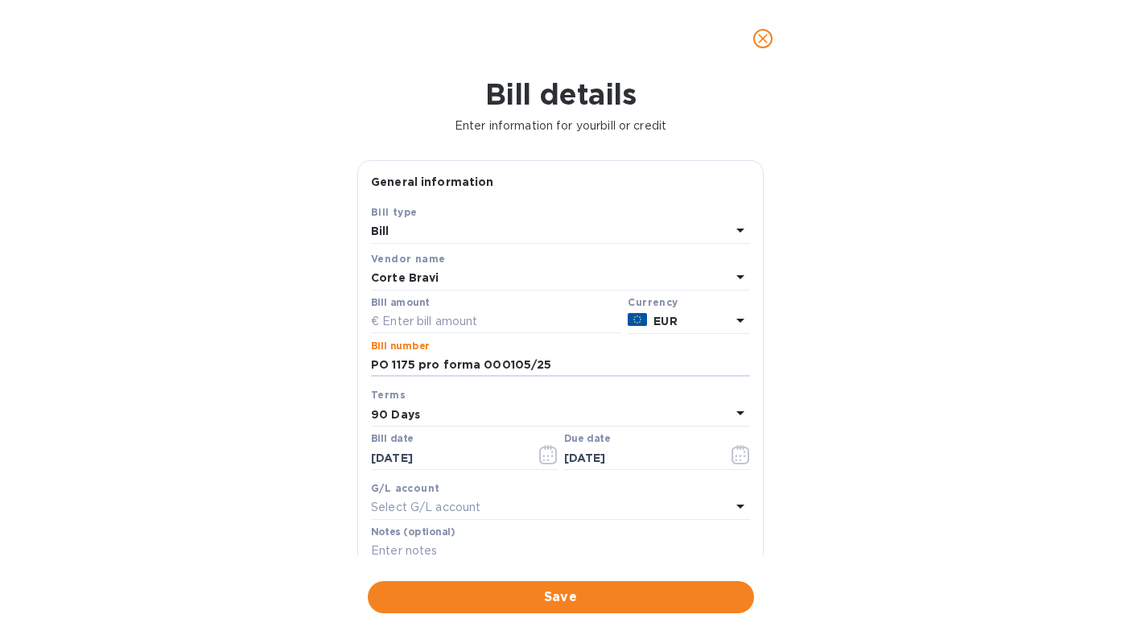
type input "PO 1175 pro forma 000105/25"
click at [439, 415] on div "90 Days" at bounding box center [551, 414] width 360 height 23
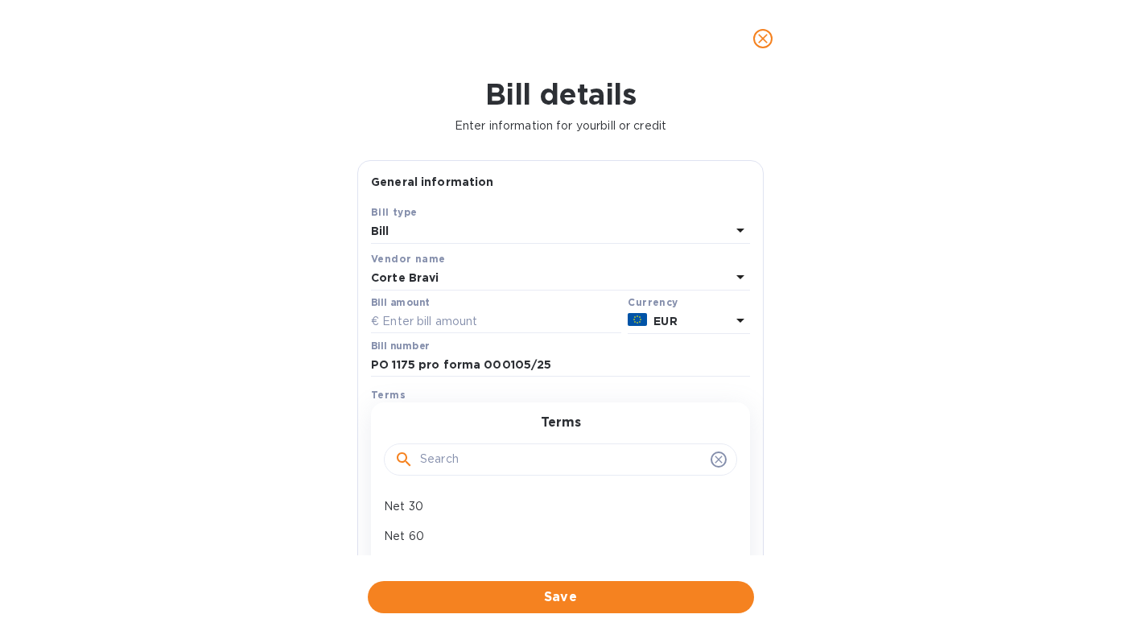
click at [439, 460] on input "text" at bounding box center [562, 460] width 284 height 24
type input "due"
click at [425, 498] on p "due upon receipt" at bounding box center [554, 506] width 341 height 17
type input "[DATE]"
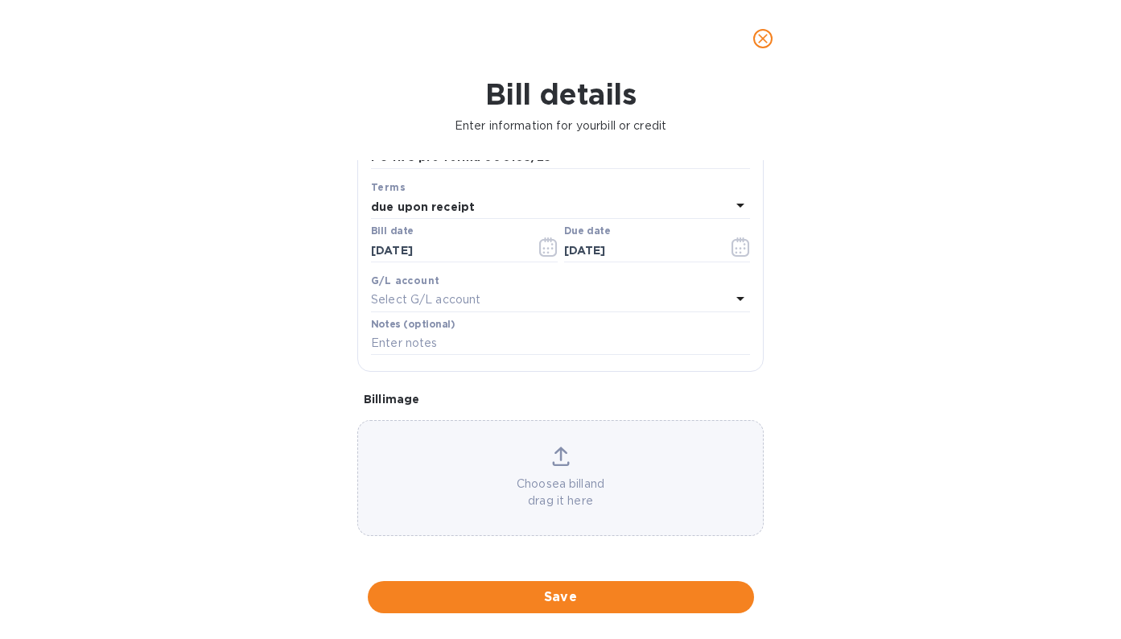
scroll to position [218, 0]
click at [552, 447] on icon at bounding box center [561, 456] width 18 height 19
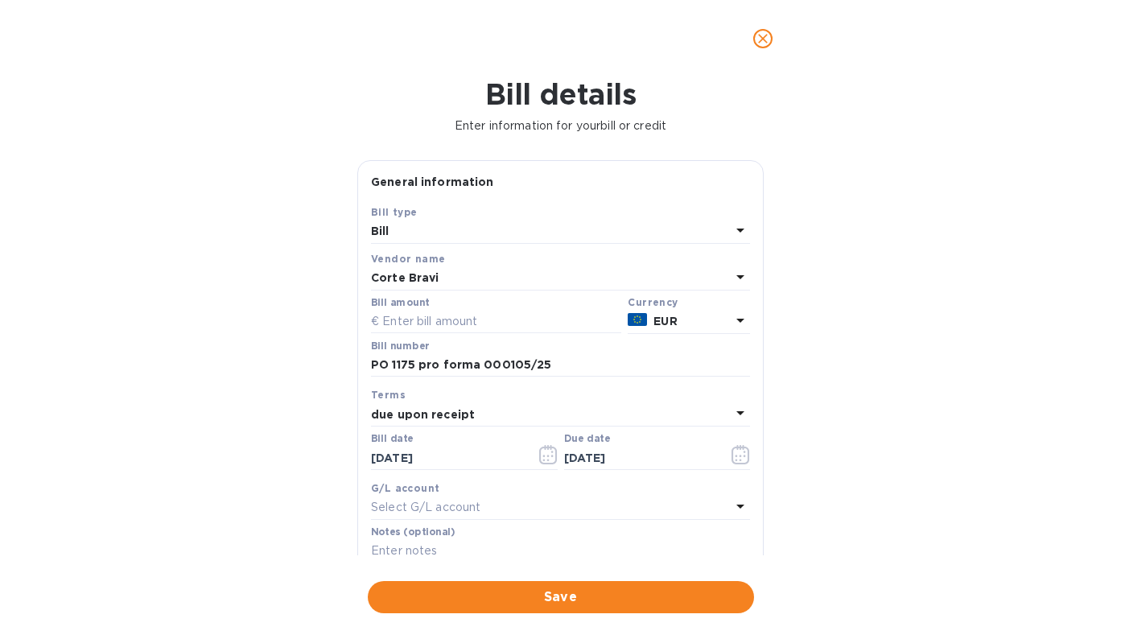
scroll to position [0, 0]
click at [504, 323] on input "text" at bounding box center [496, 322] width 250 height 24
type input "3,960"
click at [597, 588] on span "Save" at bounding box center [561, 597] width 361 height 19
